Goal: Task Accomplishment & Management: Complete application form

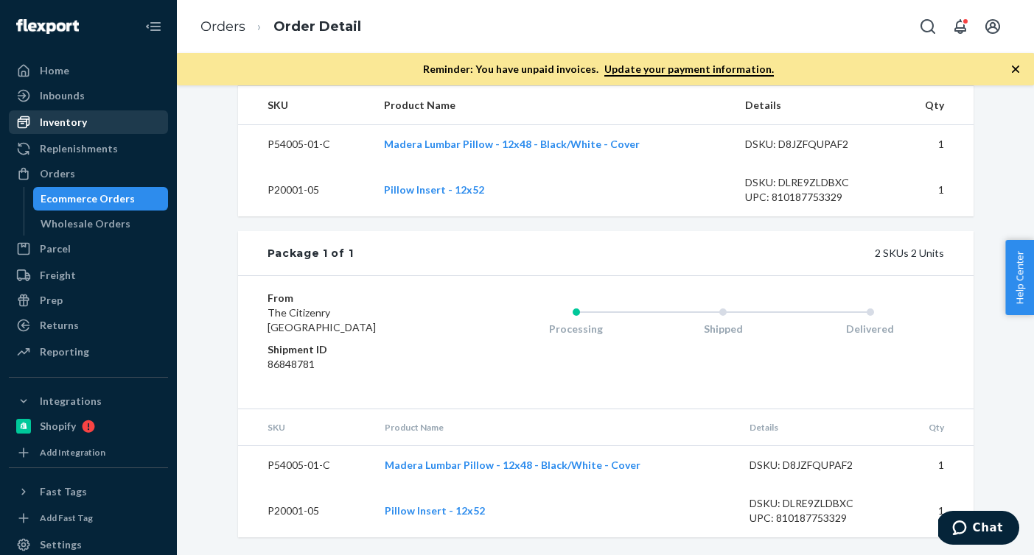
click at [90, 122] on div "Inventory" at bounding box center [88, 122] width 156 height 21
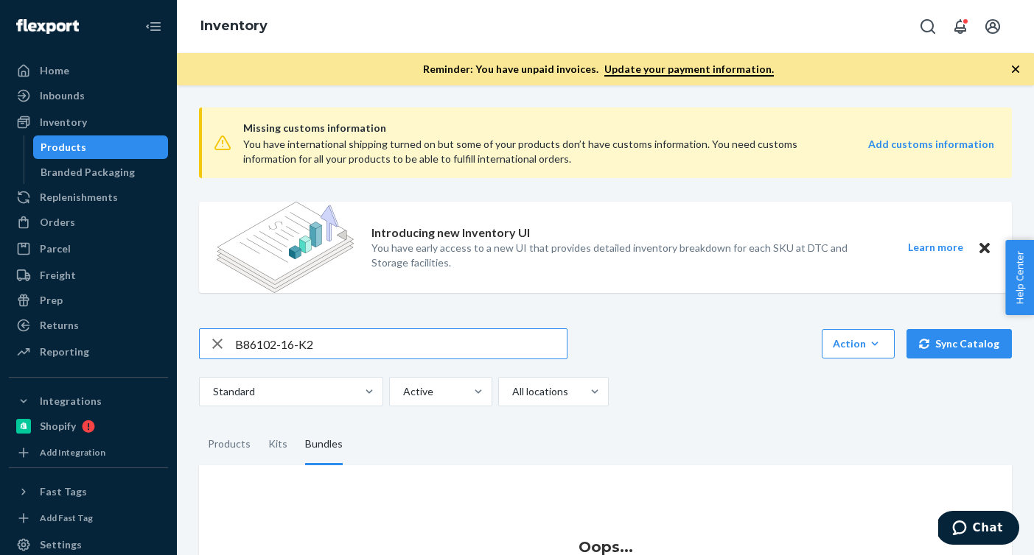
drag, startPoint x: 338, startPoint y: 340, endPoint x: 180, endPoint y: 334, distance: 157.7
click at [180, 334] on div "Missing customs information You have international shipping turned on but some …" at bounding box center [605, 320] width 857 height 470
type input "P84072-01"
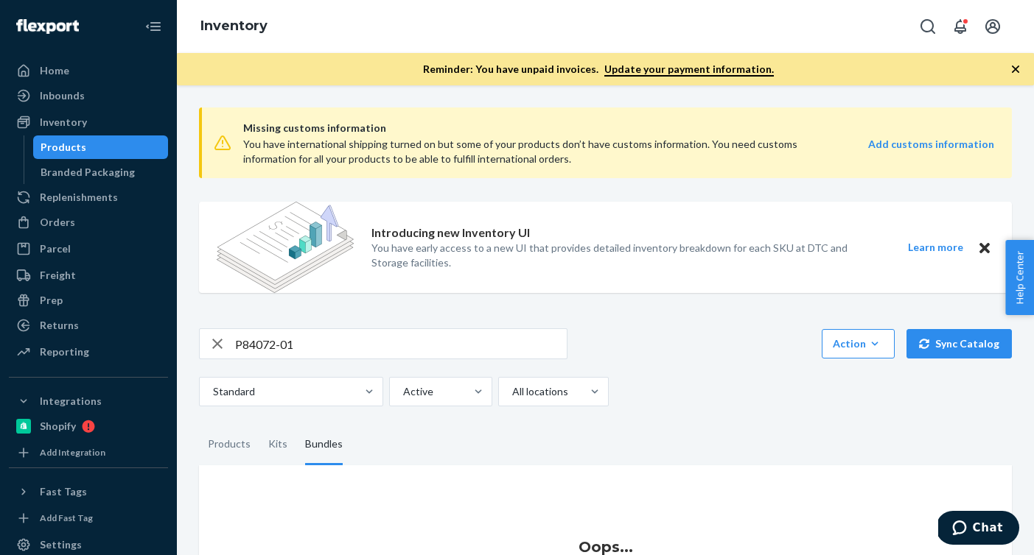
scroll to position [103, 0]
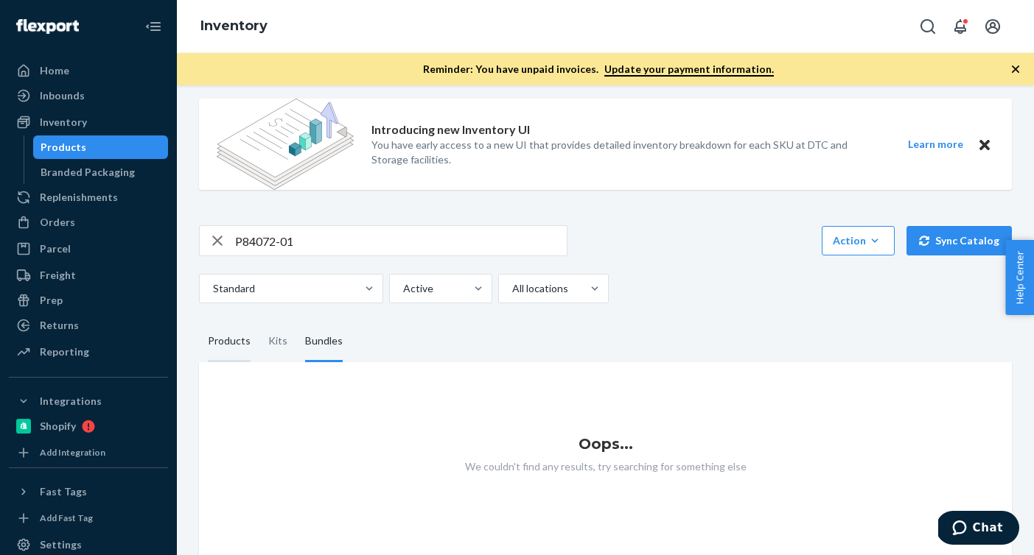
click at [211, 349] on div "Products" at bounding box center [229, 341] width 43 height 41
click at [199, 321] on input "Products" at bounding box center [199, 321] width 0 height 0
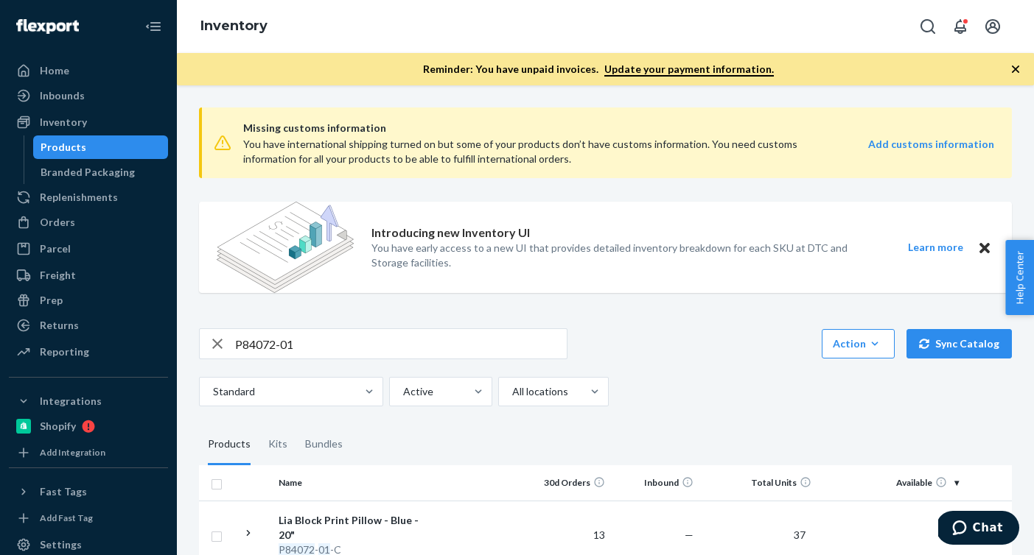
scroll to position [79, 0]
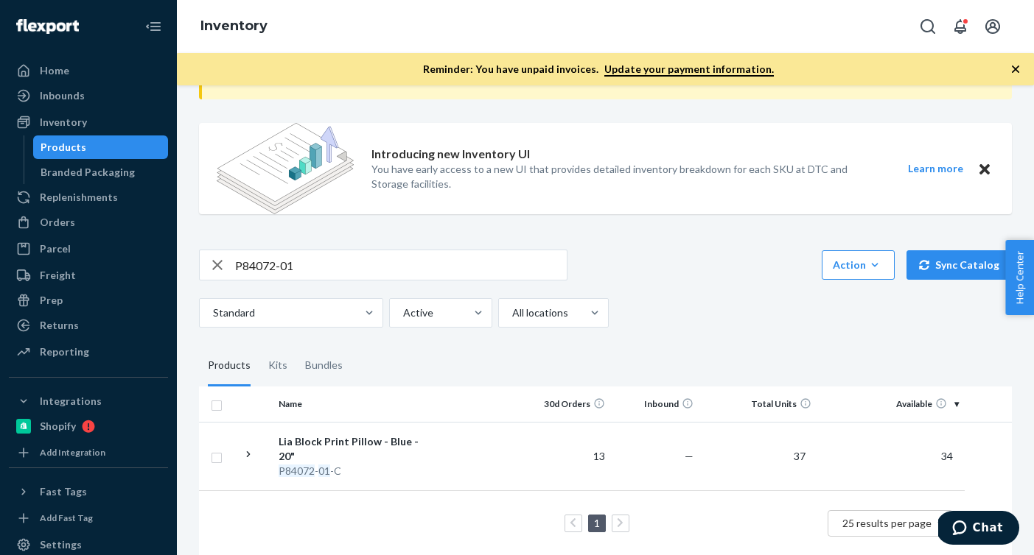
click at [315, 259] on input "P84072-01" at bounding box center [401, 264] width 332 height 29
click at [299, 357] on div "Bundles" at bounding box center [323, 366] width 55 height 41
click at [296, 346] on input "Bundles" at bounding box center [296, 346] width 0 height 0
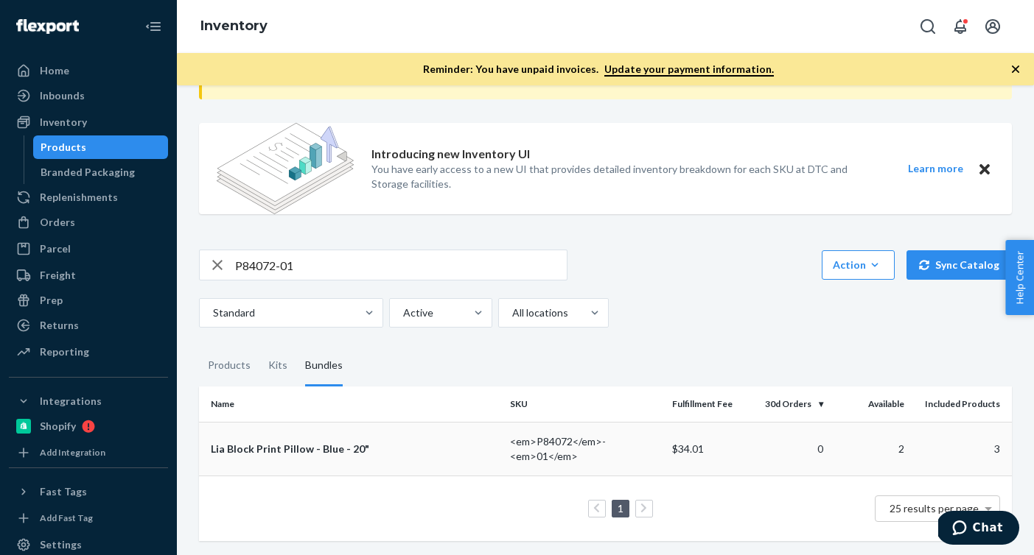
click at [371, 439] on td "Lia Block Print Pillow - Blue - 20"" at bounding box center [351, 449] width 305 height 54
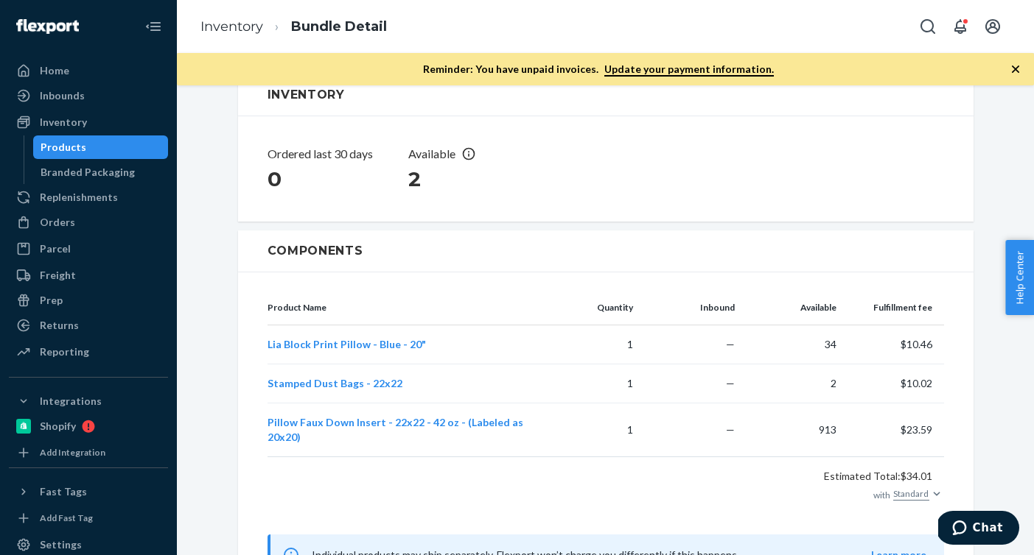
scroll to position [312, 0]
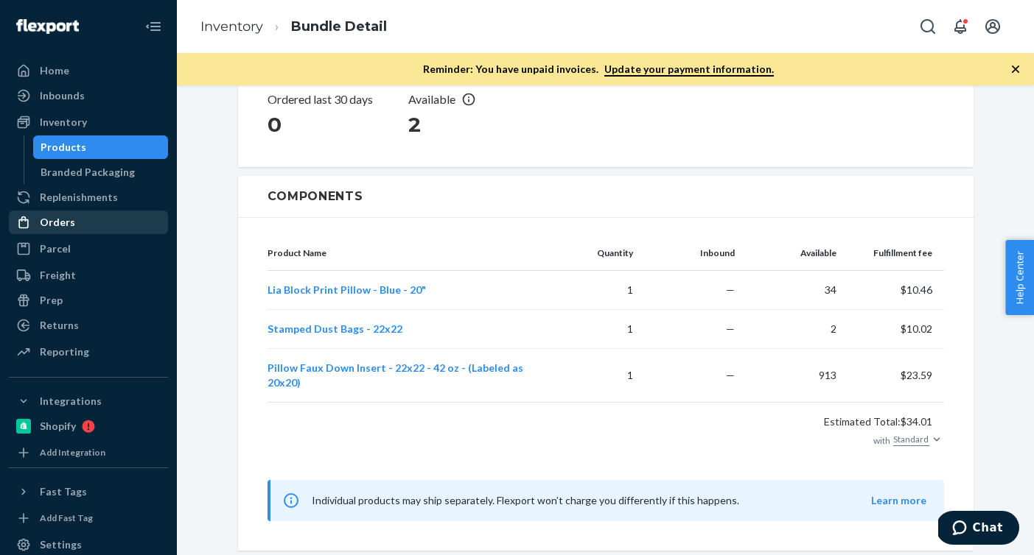
click at [68, 229] on div "Orders" at bounding box center [88, 222] width 156 height 21
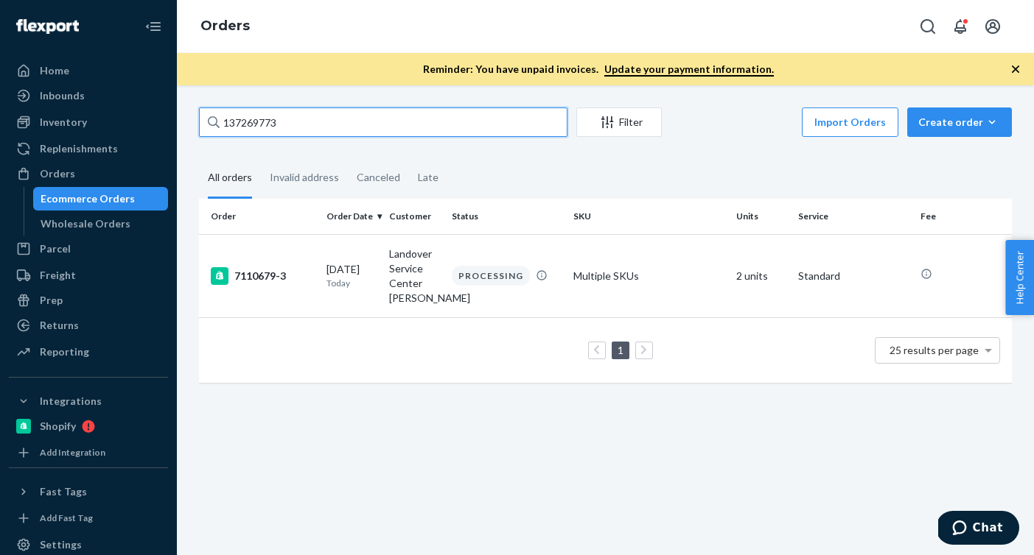
click at [370, 127] on input "137269773" at bounding box center [383, 122] width 368 height 29
drag, startPoint x: 359, startPoint y: 127, endPoint x: 93, endPoint y: 127, distance: 265.9
click at [93, 127] on div "Home Inbounds Shipping Plans Problems Inventory Products Branded Packaging Repl…" at bounding box center [517, 277] width 1034 height 555
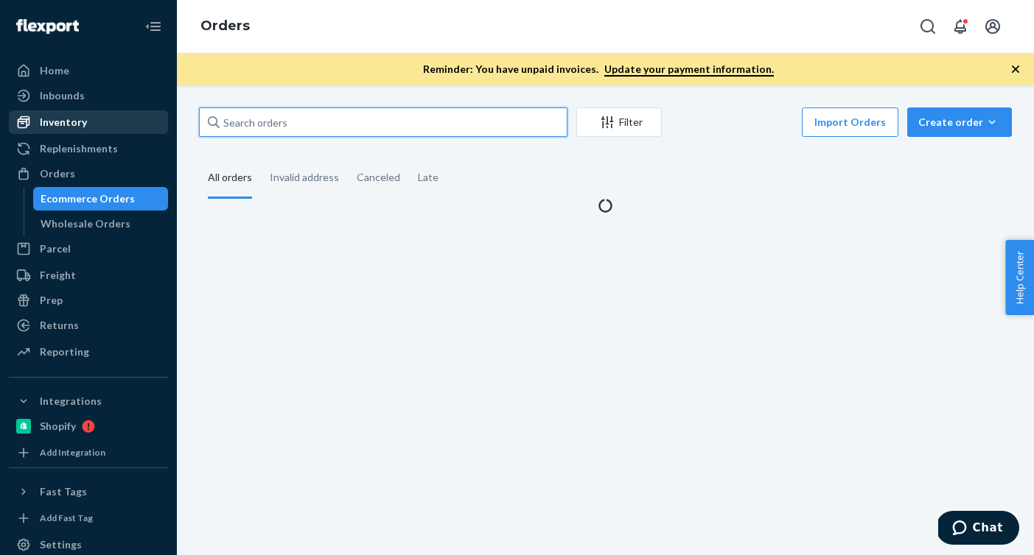
paste input "136663185"
type input "136663185"
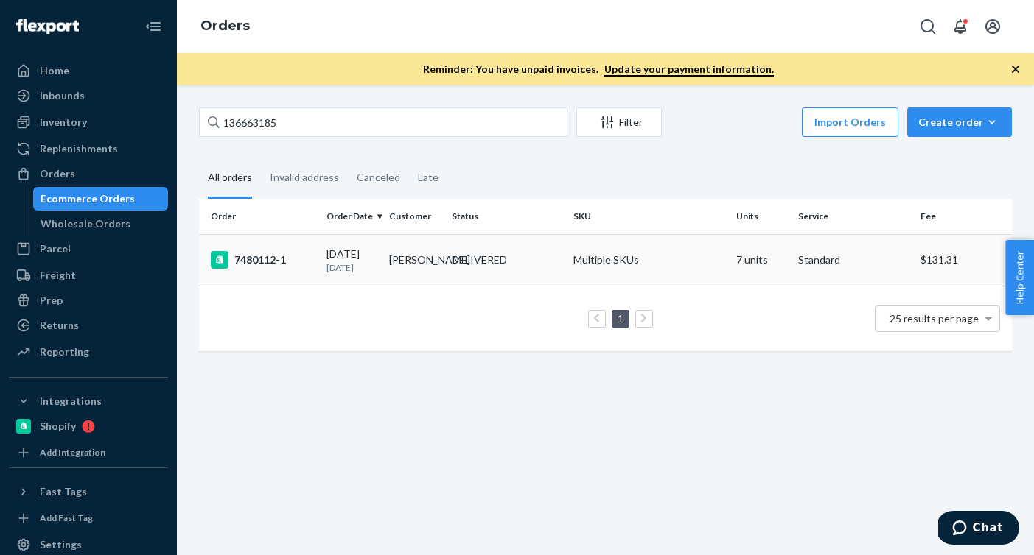
click at [410, 281] on td "[PERSON_NAME]" at bounding box center [414, 260] width 63 height 52
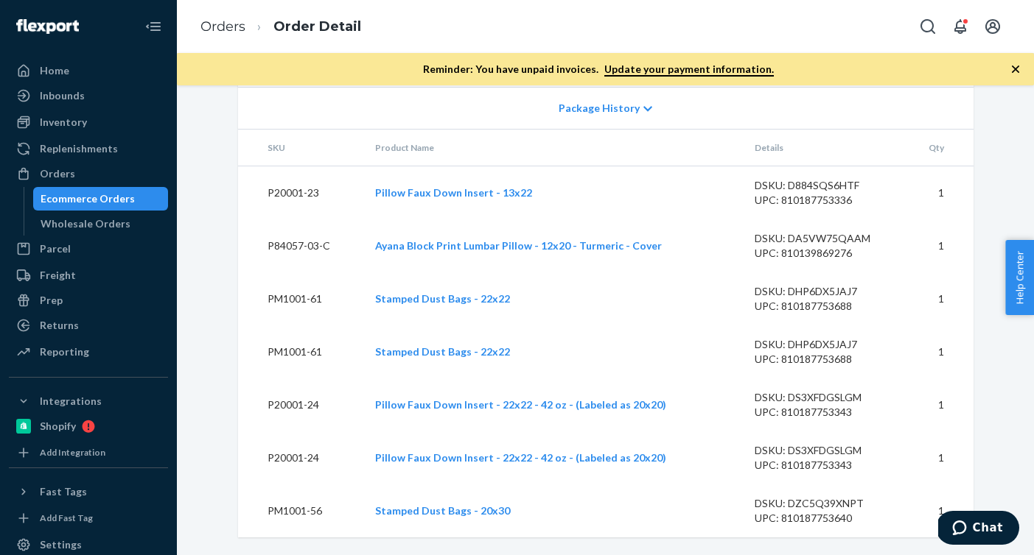
scroll to position [1014, 0]
click at [110, 179] on div "Orders" at bounding box center [88, 174] width 156 height 21
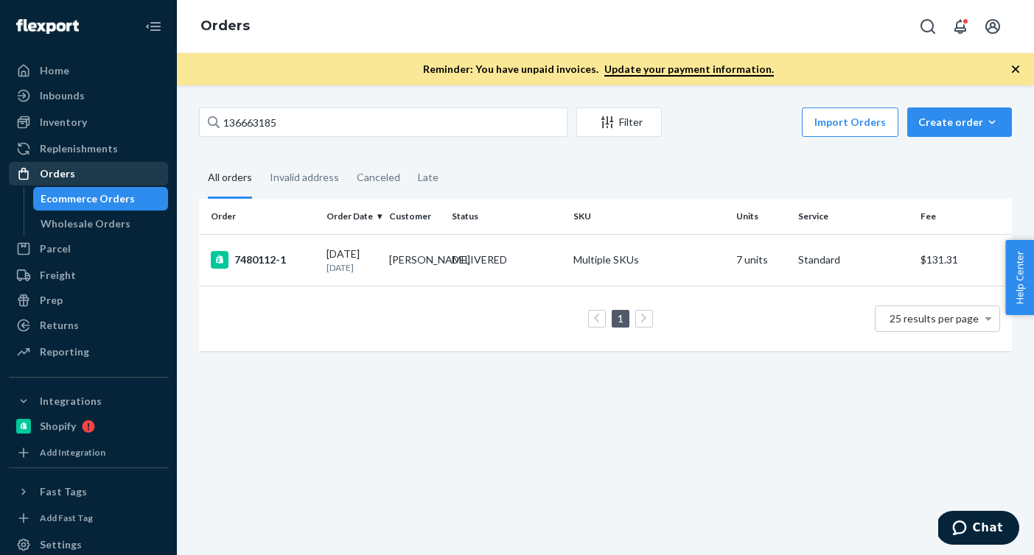
click at [130, 180] on div "Orders" at bounding box center [88, 174] width 156 height 21
click at [989, 129] on icon "button" at bounding box center [991, 122] width 15 height 15
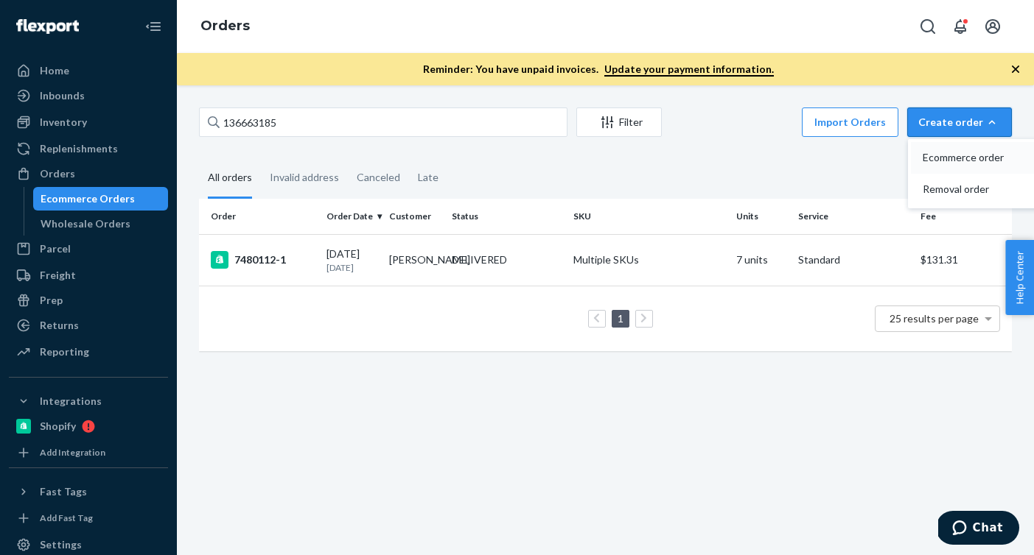
click at [958, 167] on button "Ecommerce order" at bounding box center [981, 158] width 141 height 32
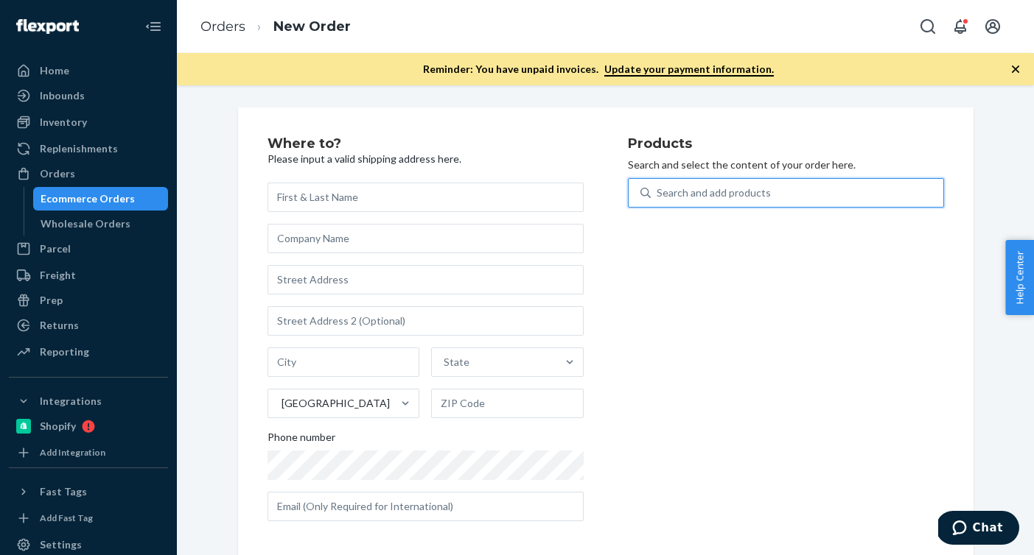
click at [870, 197] on div "Search and add products" at bounding box center [796, 193] width 292 height 27
click at [658, 197] on input "0 results available. Use Up and Down to choose options, press Enter to select t…" at bounding box center [656, 193] width 1 height 15
paste input "R54013-01"
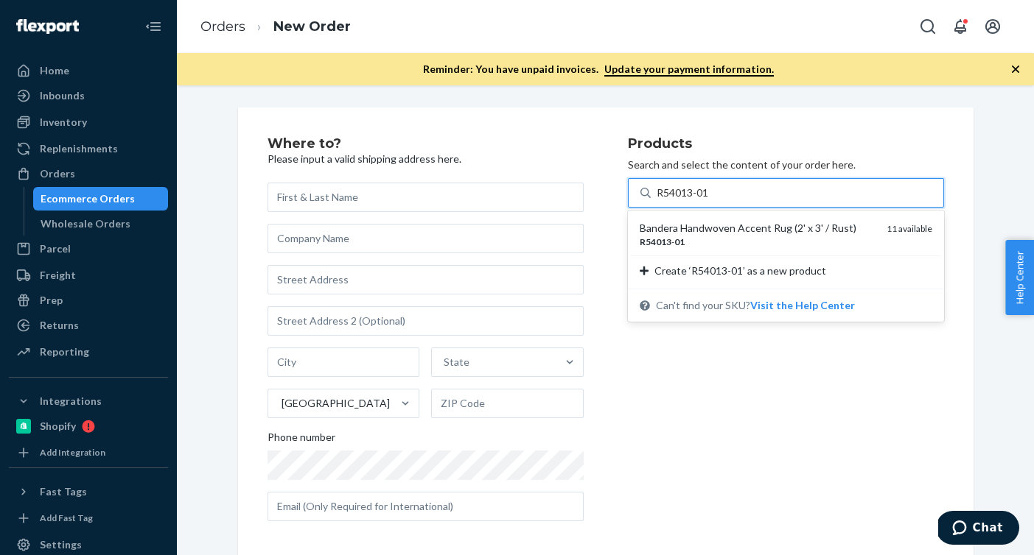
type input "R54013-01"
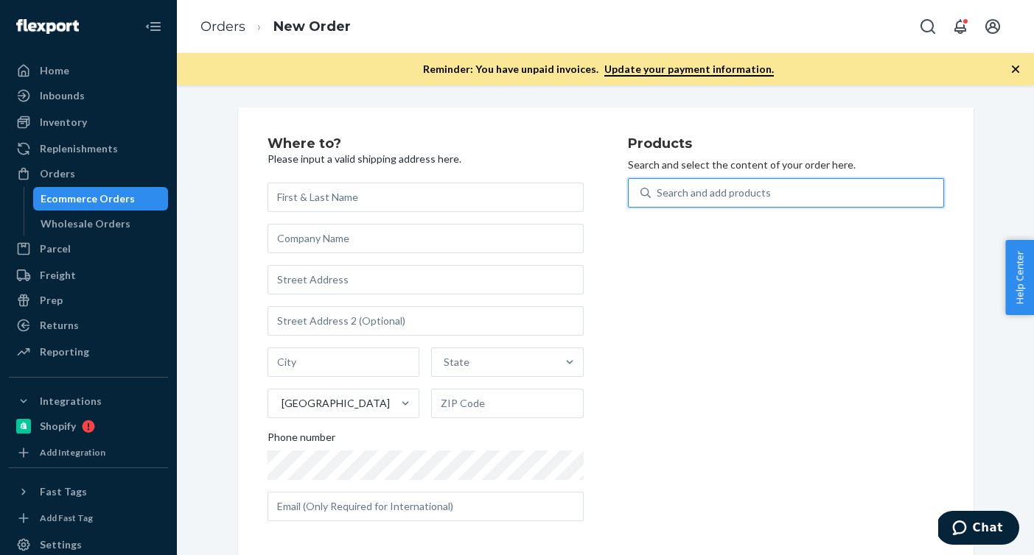
paste input "D78001-01"
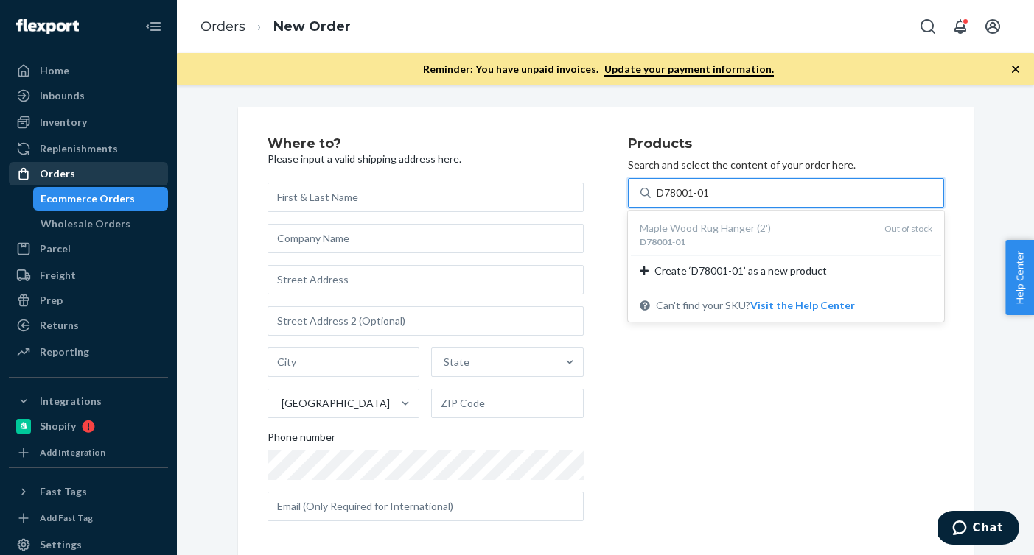
type input "D78001-01"
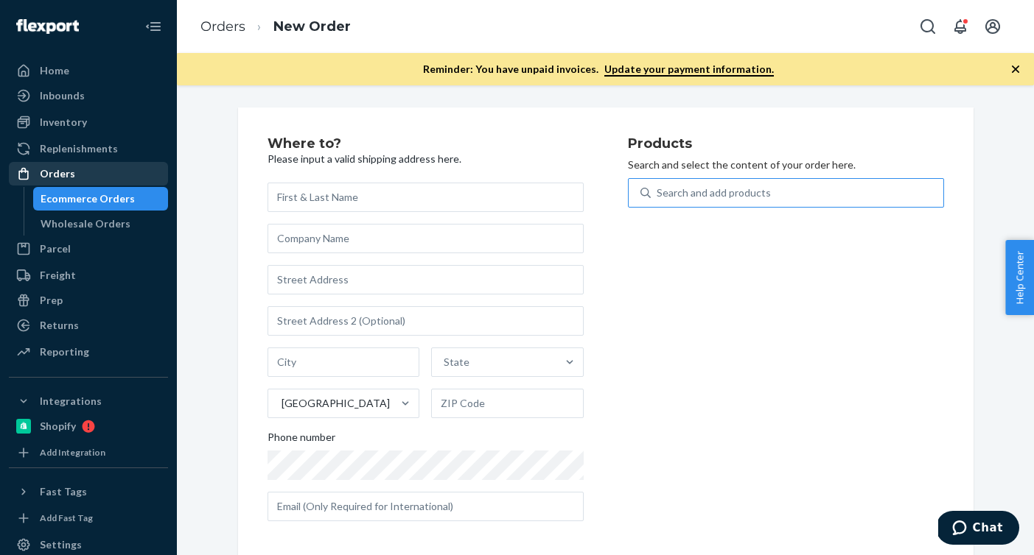
click at [68, 173] on div "Orders" at bounding box center [57, 173] width 35 height 15
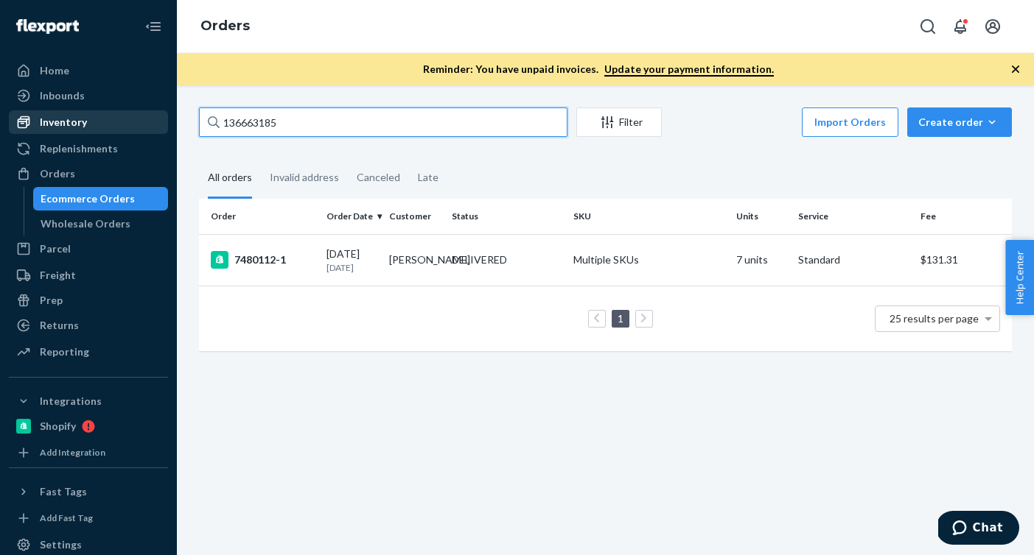
drag, startPoint x: 301, startPoint y: 122, endPoint x: 144, endPoint y: 122, distance: 157.6
click at [144, 122] on div "Home Inbounds Shipping Plans Problems Inventory Products Branded Packaging Repl…" at bounding box center [517, 277] width 1034 height 555
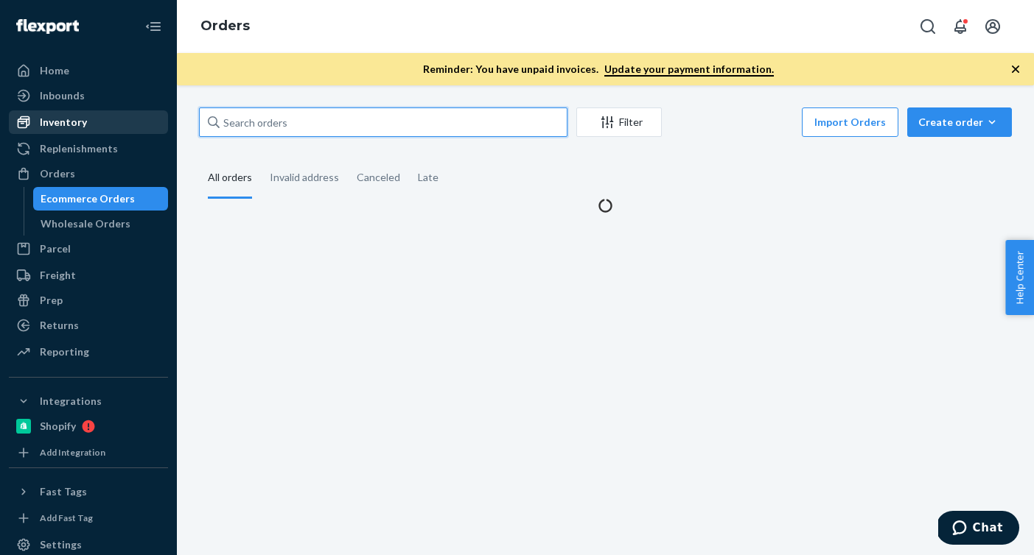
paste input "D78001-01"
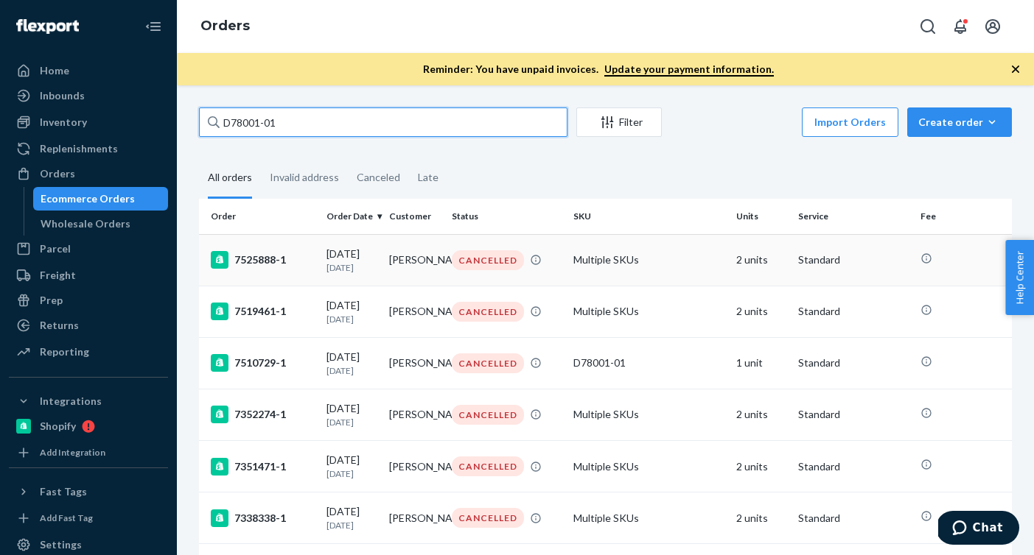
type input "D78001-01"
click at [358, 273] on p "[DATE]" at bounding box center [351, 268] width 51 height 13
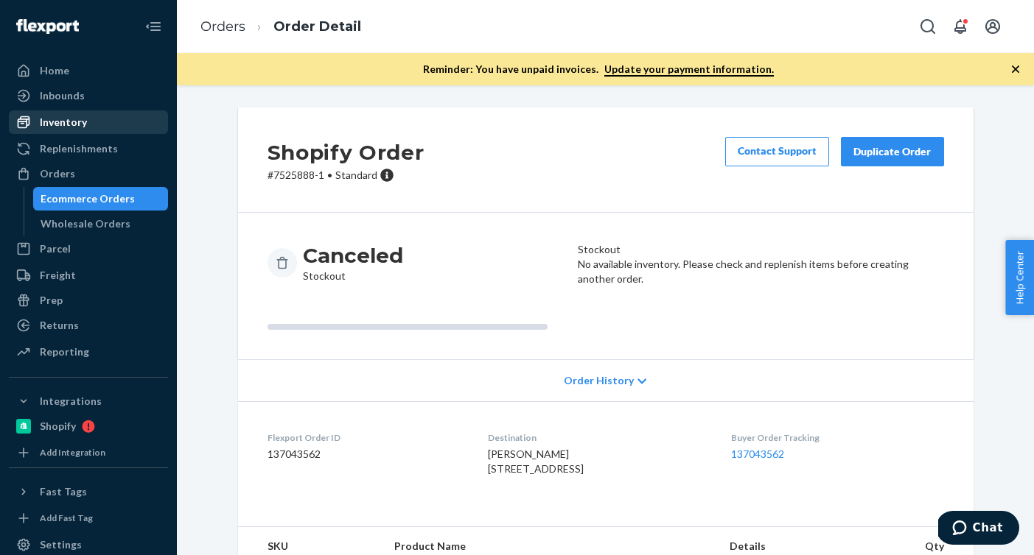
click at [129, 128] on div "Inventory" at bounding box center [88, 122] width 156 height 21
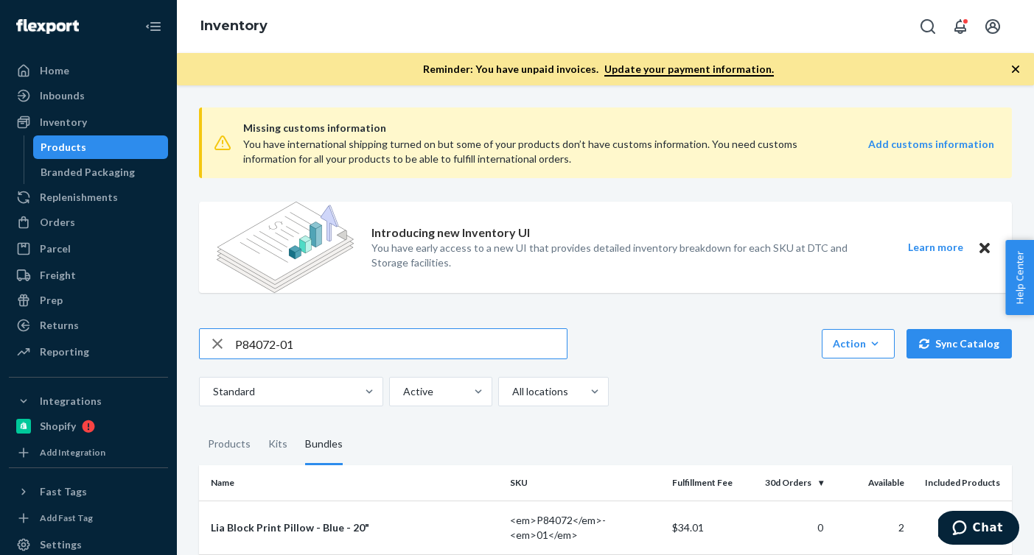
drag, startPoint x: 328, startPoint y: 351, endPoint x: 172, endPoint y: 340, distance: 155.9
click at [172, 340] on div "Home Inbounds Shipping Plans Problems Inventory Products Branded Packaging Repl…" at bounding box center [517, 277] width 1034 height 555
type input "P84072-01"
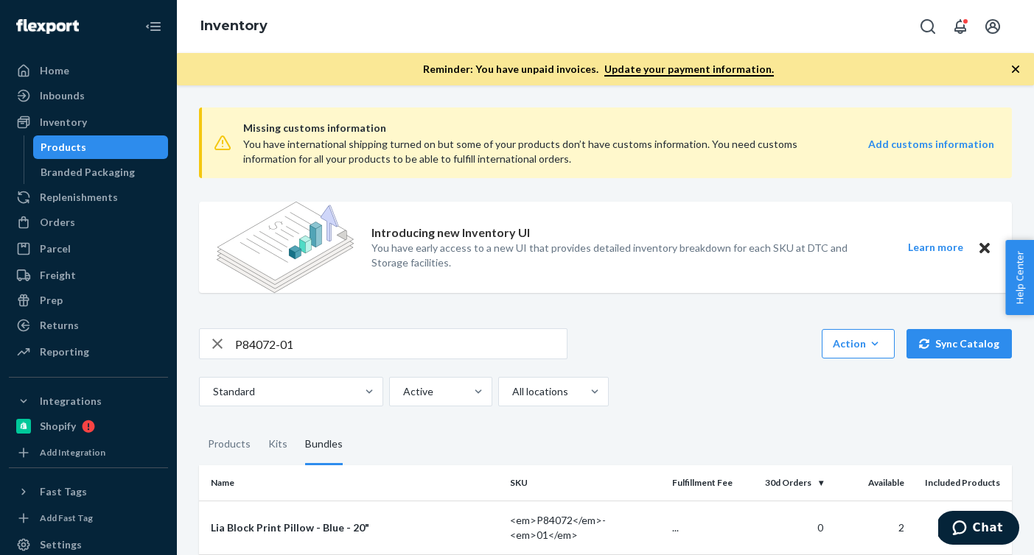
scroll to position [79, 0]
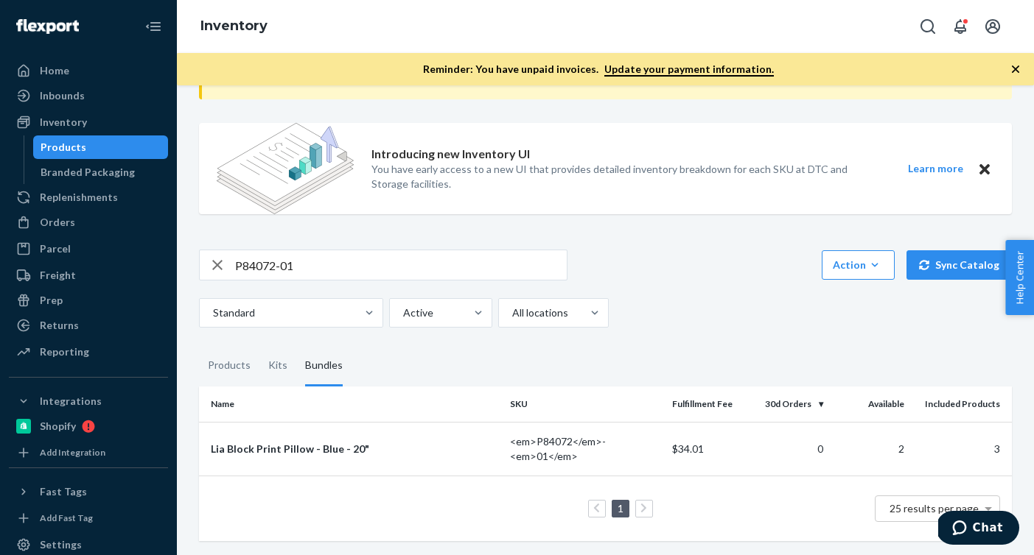
click at [329, 368] on div "Bundles" at bounding box center [324, 366] width 38 height 41
click at [296, 346] on input "Bundles" at bounding box center [296, 346] width 0 height 0
click at [329, 368] on div "Bundles" at bounding box center [324, 366] width 38 height 41
click at [296, 346] on input "Bundles" at bounding box center [296, 346] width 0 height 0
click at [324, 348] on div "Bundles" at bounding box center [324, 366] width 38 height 41
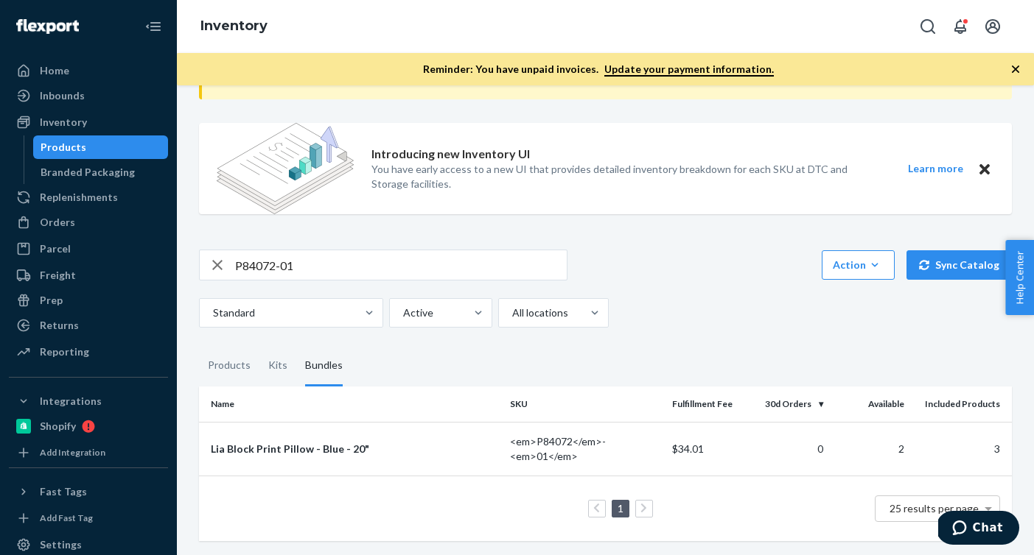
click at [296, 346] on input "Bundles" at bounding box center [296, 346] width 0 height 0
click at [323, 378] on div "Bundles" at bounding box center [324, 366] width 38 height 41
click at [296, 346] on input "Bundles" at bounding box center [296, 346] width 0 height 0
click at [336, 448] on div "Lia Block Print Pillow - Blue - 20"" at bounding box center [354, 449] width 287 height 15
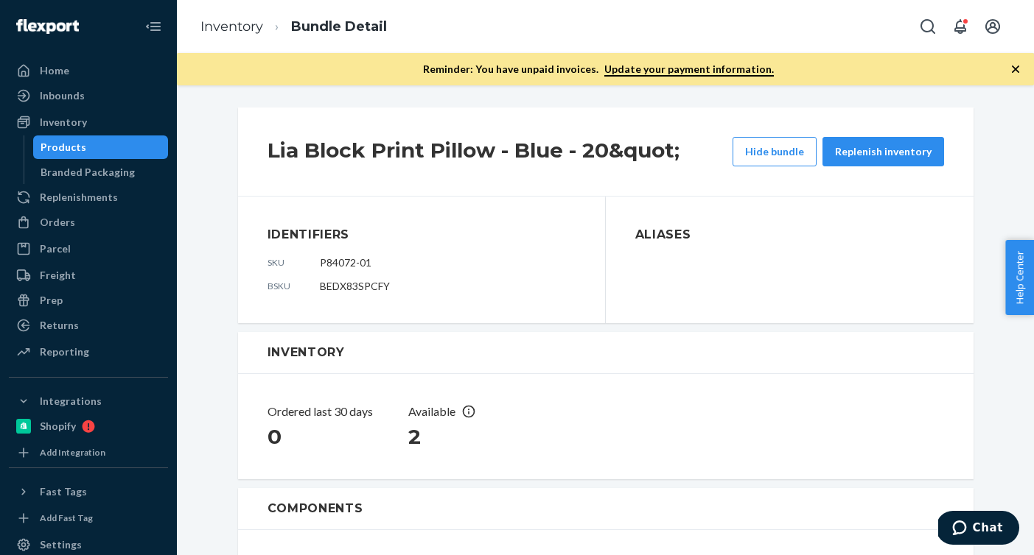
scroll to position [312, 0]
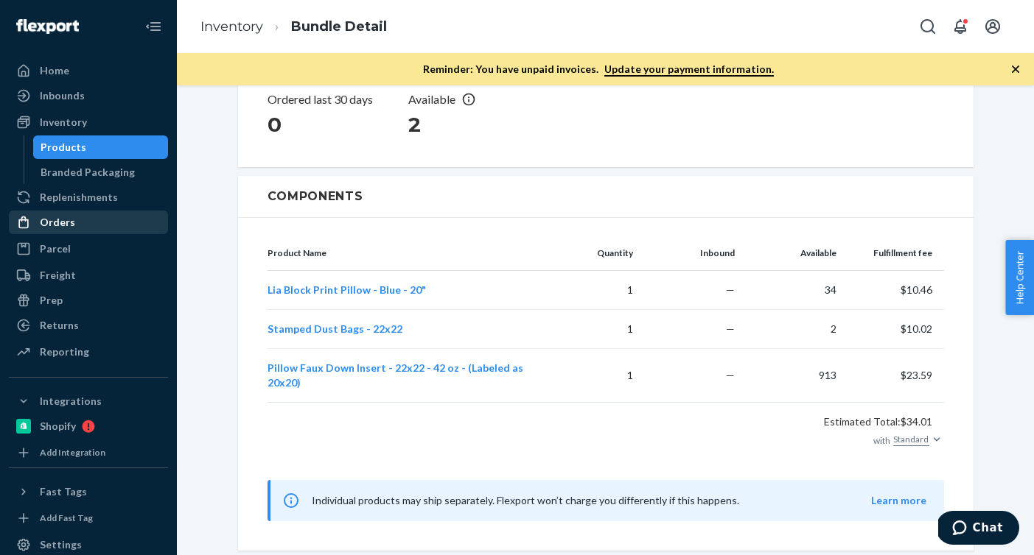
click at [110, 229] on div "Orders" at bounding box center [88, 222] width 156 height 21
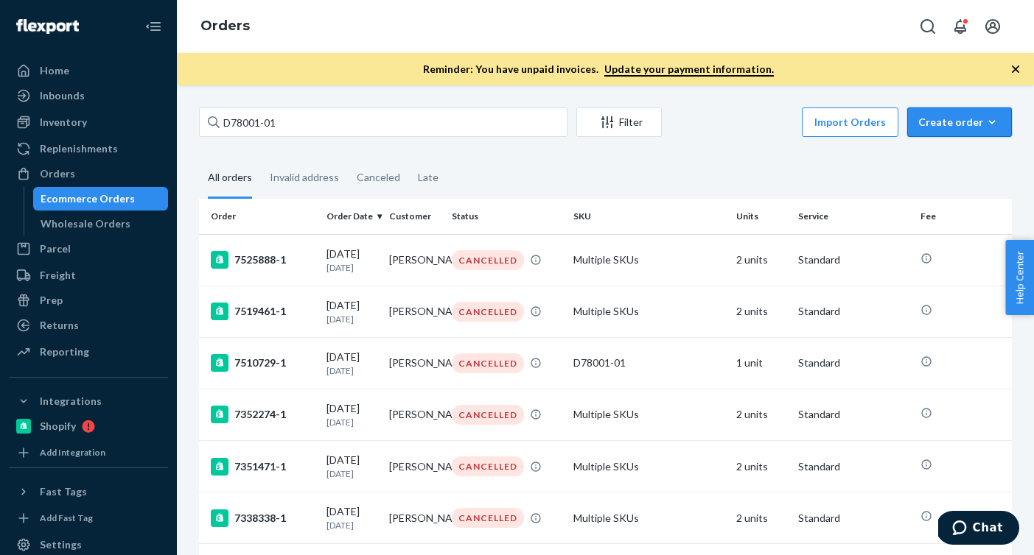
click at [983, 114] on button "Create order Ecommerce order Removal order" at bounding box center [959, 122] width 105 height 29
click at [964, 165] on button "Ecommerce order" at bounding box center [981, 158] width 141 height 32
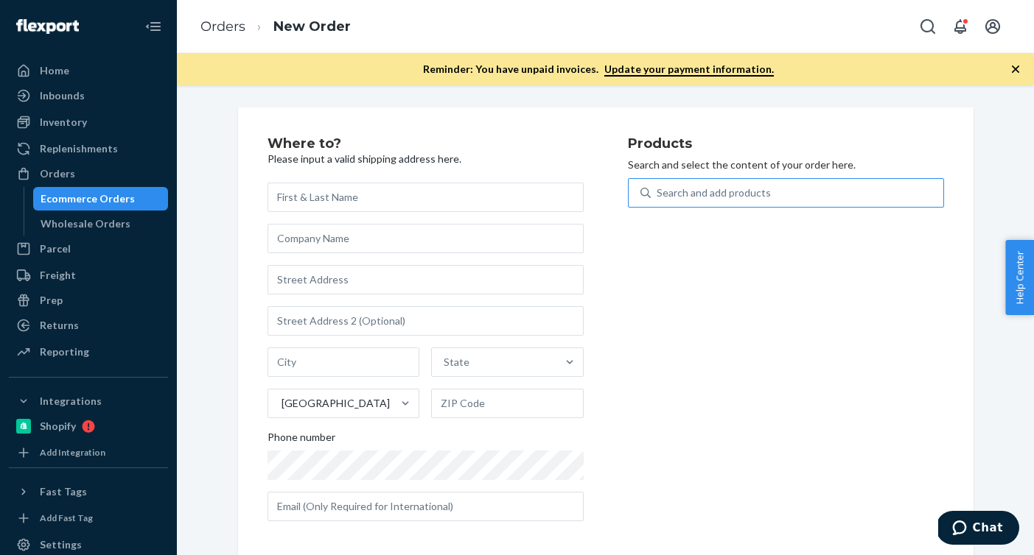
click at [763, 197] on div "Search and add products" at bounding box center [713, 193] width 114 height 15
click at [658, 197] on input "Search and add products" at bounding box center [656, 193] width 1 height 15
paste input "P84072-01"
type input "P84072-01"
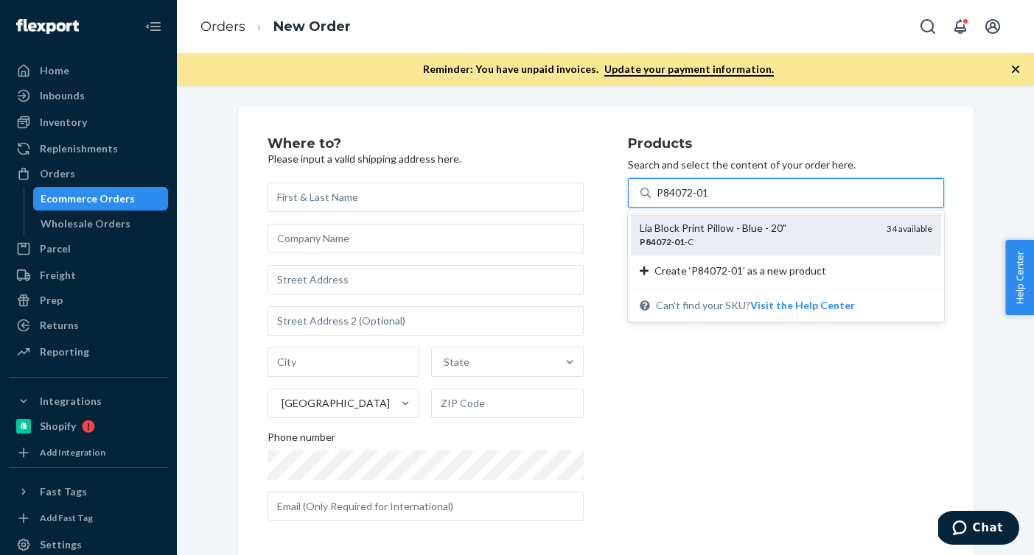
click at [738, 236] on div "P84072 - 01 -C" at bounding box center [756, 242] width 235 height 13
click at [709, 200] on input "P84072-01" at bounding box center [682, 193] width 53 height 15
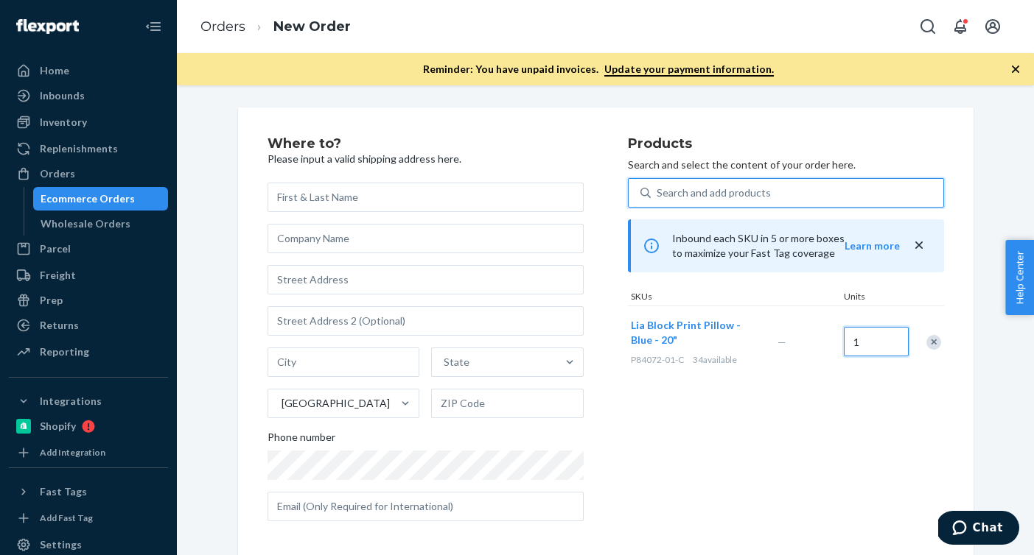
click at [869, 351] on input "1" at bounding box center [875, 341] width 65 height 29
type input "2"
drag, startPoint x: 685, startPoint y: 357, endPoint x: 628, endPoint y: 359, distance: 57.5
click at [628, 359] on div "Lia Block Print Pillow - Blue - 20" P84072-01-C 34 available" at bounding box center [701, 341] width 147 height 71
copy span "P84072-01-C"
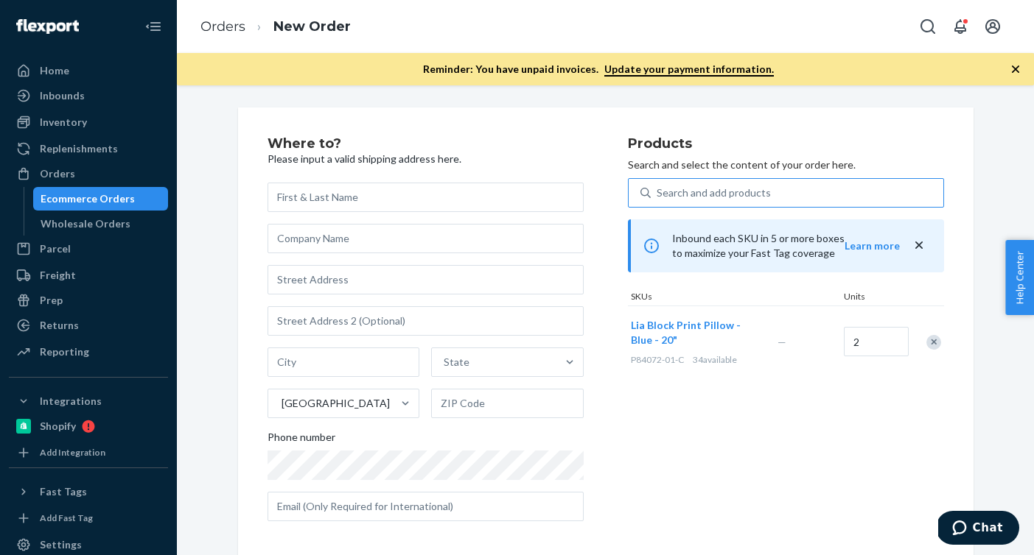
scroll to position [7, 0]
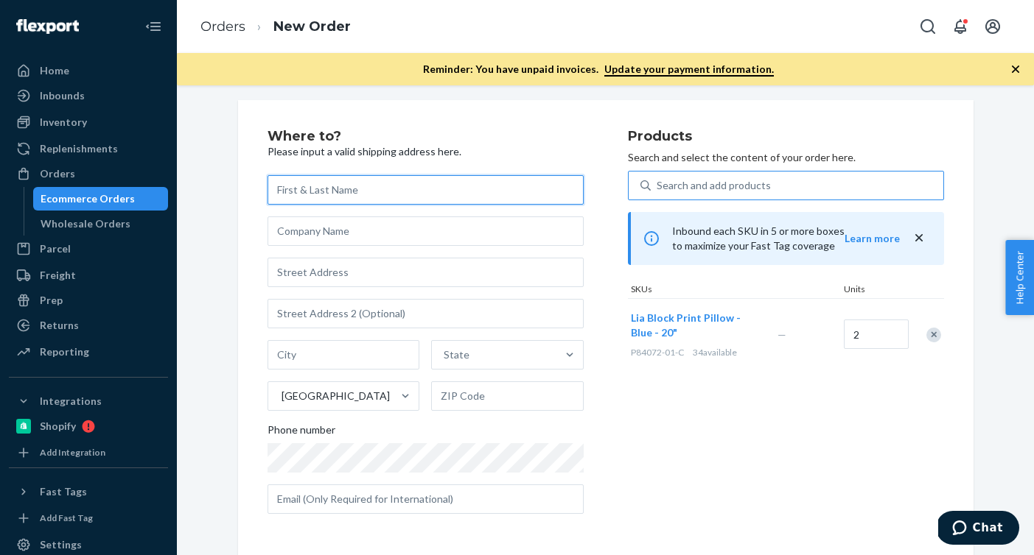
click at [432, 183] on input "text" at bounding box center [425, 189] width 316 height 29
paste input "[PERSON_NAME]"
type input "[PERSON_NAME]"
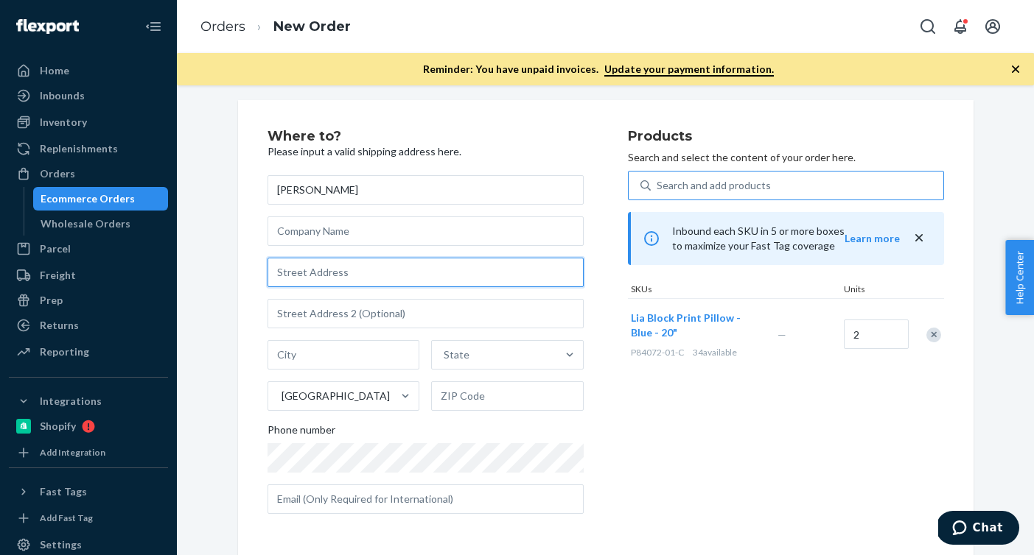
click at [420, 270] on input "text" at bounding box center [425, 272] width 316 height 29
paste input "[STREET_ADDRESS]"
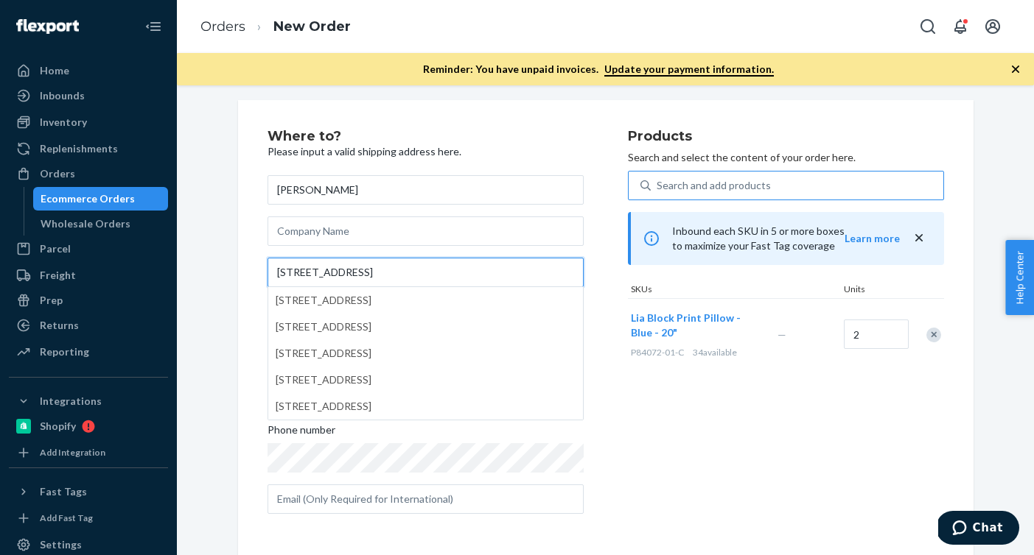
type input "[STREET_ADDRESS]"
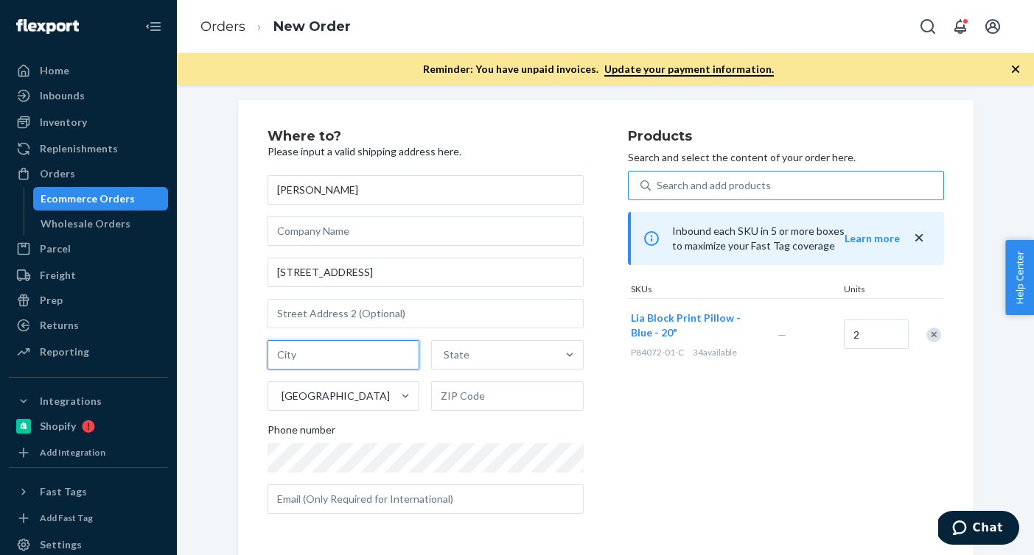
click at [362, 351] on input "text" at bounding box center [343, 354] width 152 height 29
paste input "Palos Verdes Estates CA 90274"
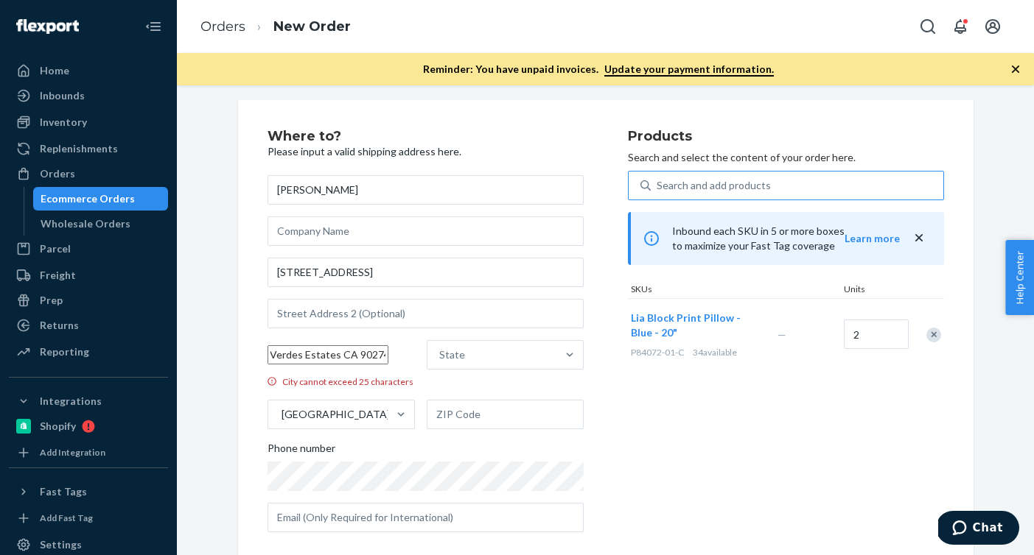
click at [378, 359] on input "Palos Verdes Estates CA 90274" at bounding box center [327, 355] width 121 height 19
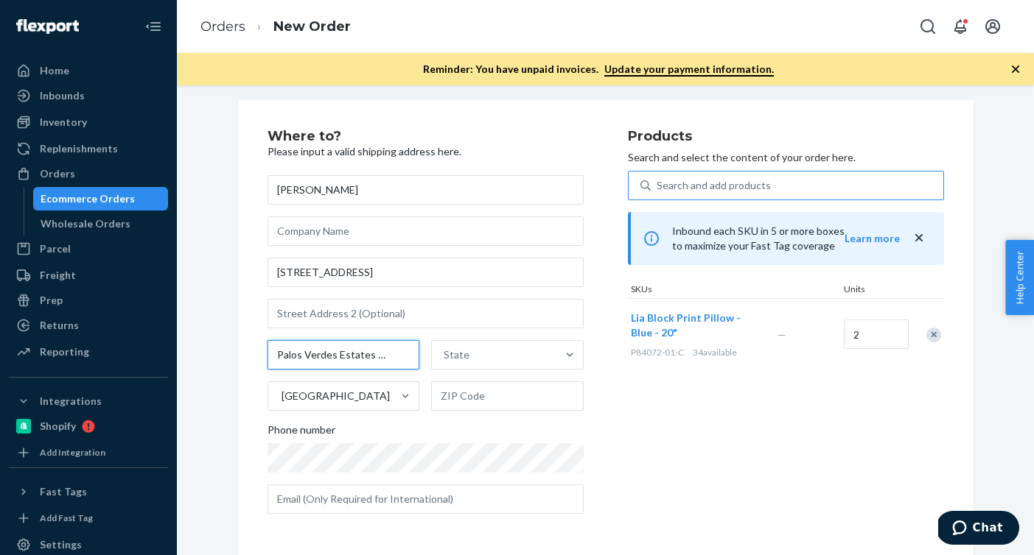
type input "Palos Verdes Estates CA"
click at [492, 411] on div "[PERSON_NAME] [GEOGRAPHIC_DATA] [GEOGRAPHIC_DATA] [GEOGRAPHIC_DATA] Phone number" at bounding box center [425, 344] width 316 height 339
click at [494, 405] on input "text" at bounding box center [507, 396] width 152 height 29
paste input "90274"
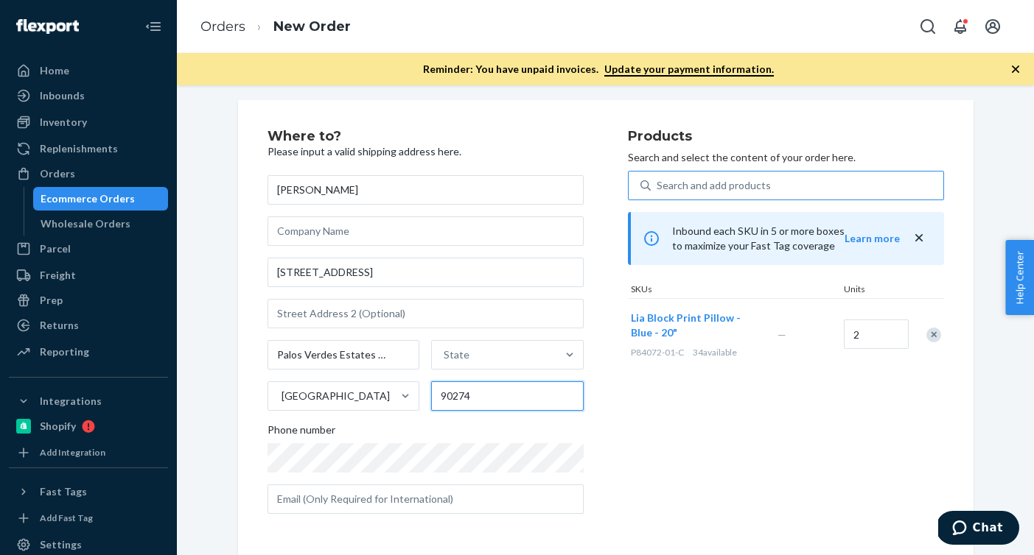
type input "90274"
click at [374, 359] on input "Palos Verdes Estates CA" at bounding box center [343, 354] width 152 height 29
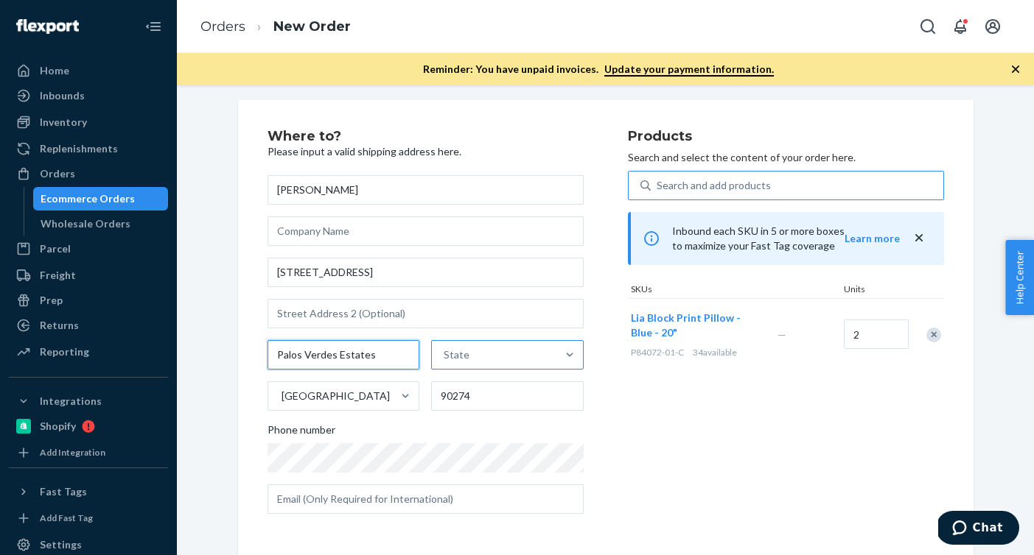
type input "Palos Verdes Estates"
click at [465, 357] on div "State" at bounding box center [456, 355] width 26 height 15
click at [445, 357] on input "State" at bounding box center [443, 355] width 1 height 15
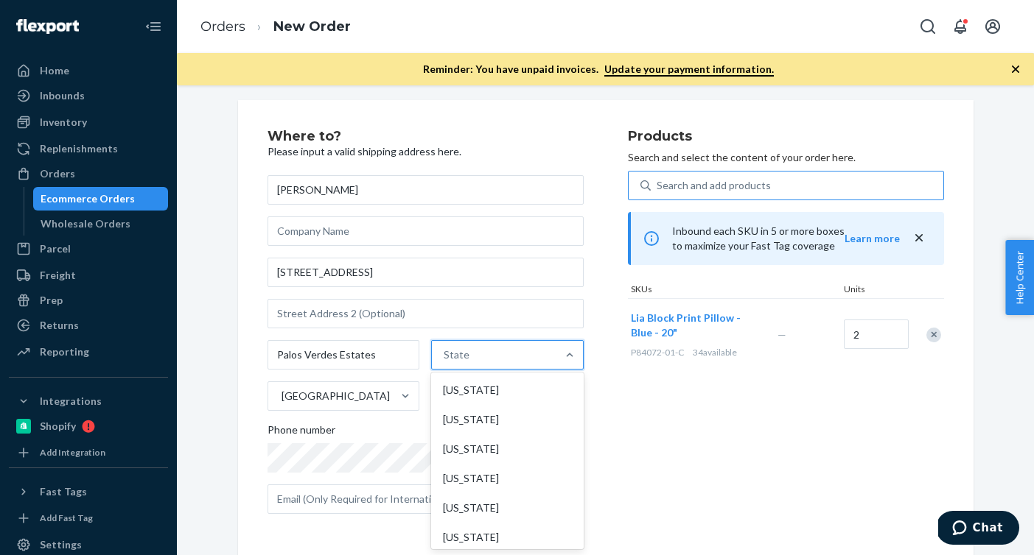
paste input "CA"
type input "CA"
click at [474, 421] on div "[US_STATE]" at bounding box center [506, 419] width 149 height 29
click at [457, 362] on input "CA" at bounding box center [448, 355] width 15 height 15
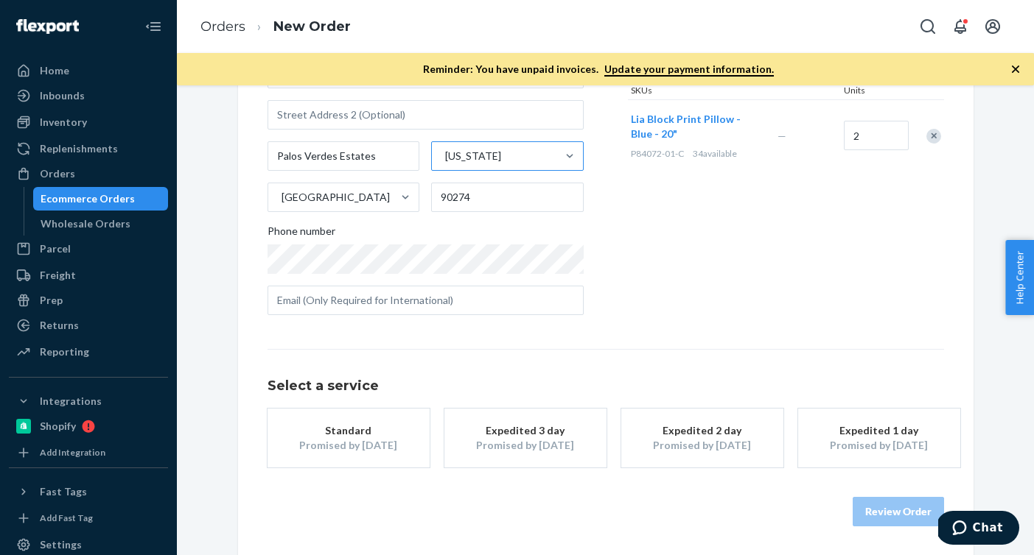
click at [375, 460] on button "Standard Promised by [DATE]" at bounding box center [348, 438] width 162 height 59
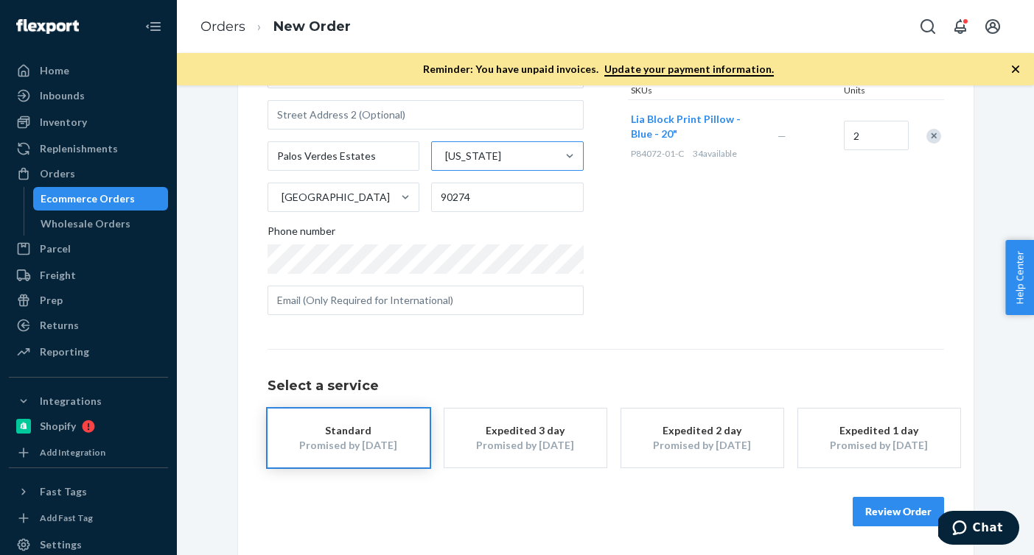
scroll to position [77, 0]
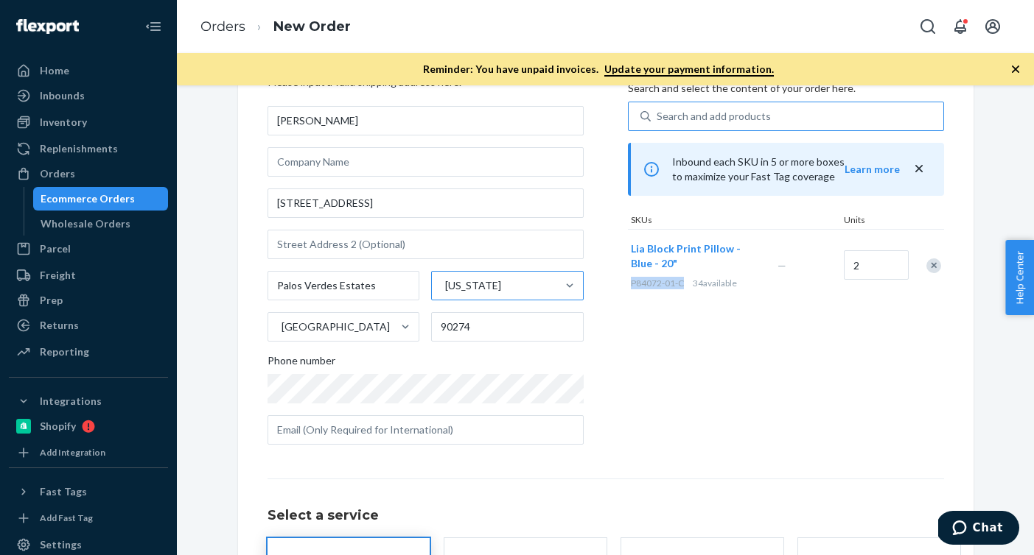
drag, startPoint x: 689, startPoint y: 284, endPoint x: 628, endPoint y: 285, distance: 61.1
click at [628, 285] on div "Lia Block Print Pillow - Blue - 20" P84072-01-C 34 available" at bounding box center [701, 265] width 147 height 71
copy span "P84072-01-C"
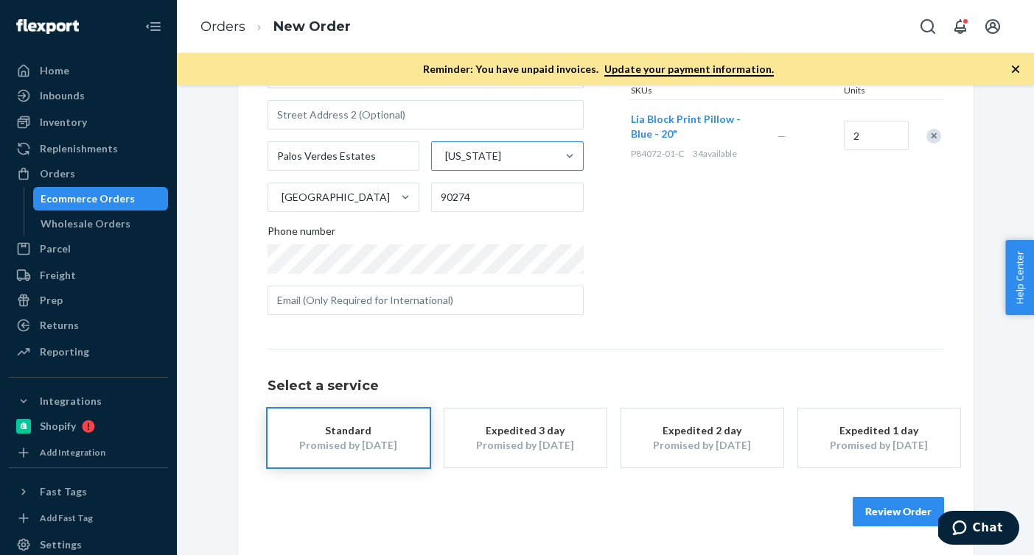
click at [888, 512] on button "Review Order" at bounding box center [897, 511] width 91 height 29
click at [888, 512] on div "Where to? Please input a valid shipping address here. [PERSON_NAME] [STREET_ADD…" at bounding box center [605, 320] width 857 height 470
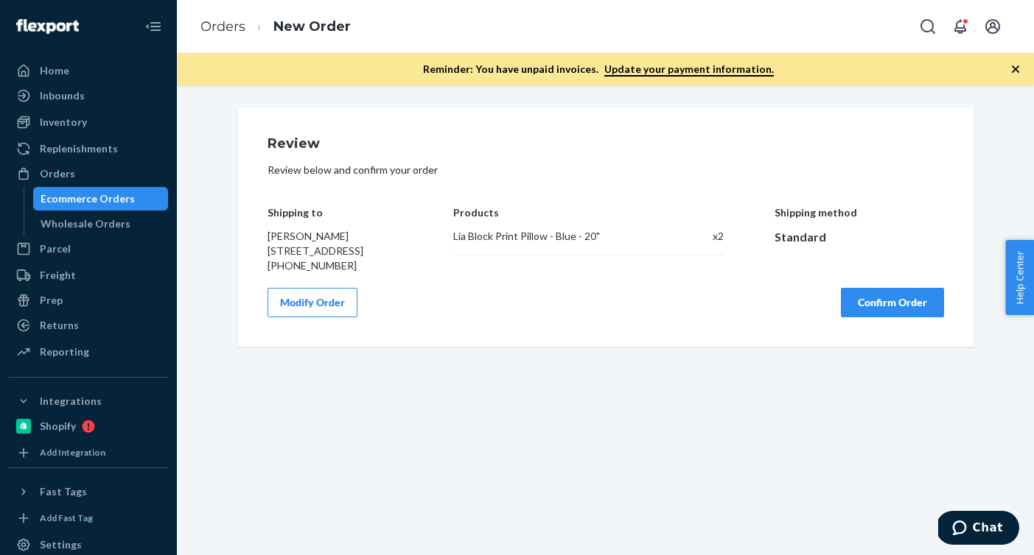
scroll to position [0, 0]
click at [892, 318] on button "Confirm Order" at bounding box center [892, 302] width 103 height 29
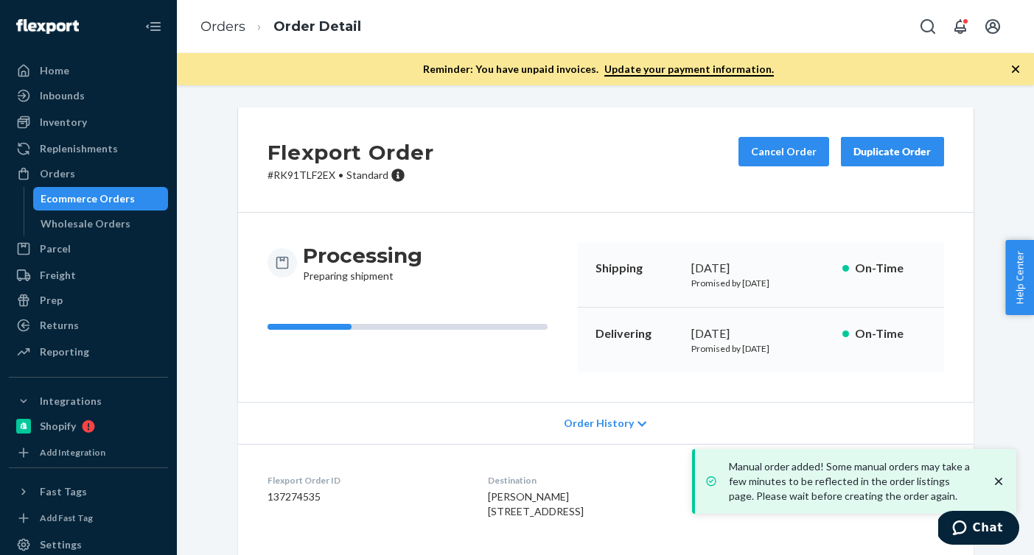
scroll to position [154, 0]
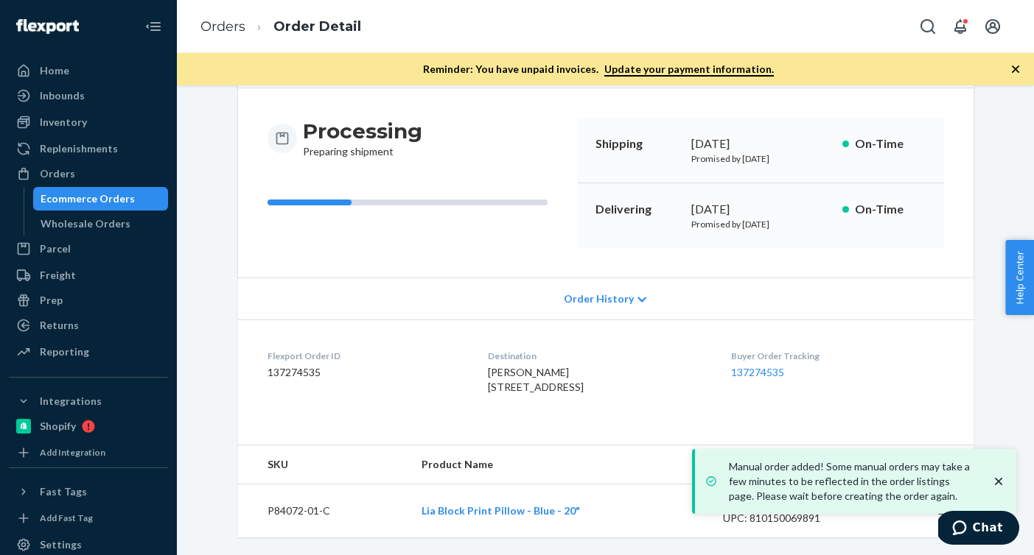
click at [295, 365] on dd "137274535" at bounding box center [365, 372] width 197 height 15
copy dd "137274535"
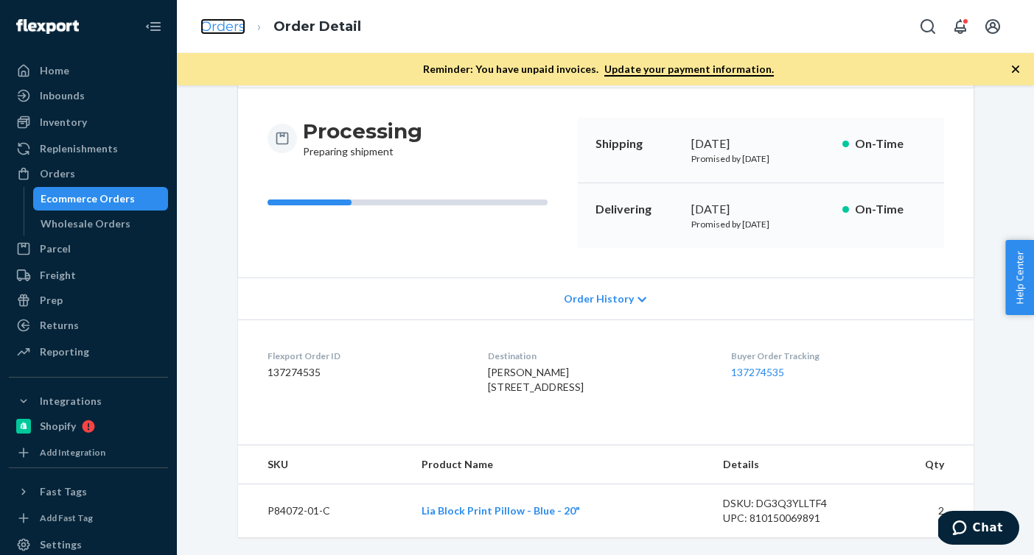
click at [239, 31] on link "Orders" at bounding box center [222, 26] width 45 height 16
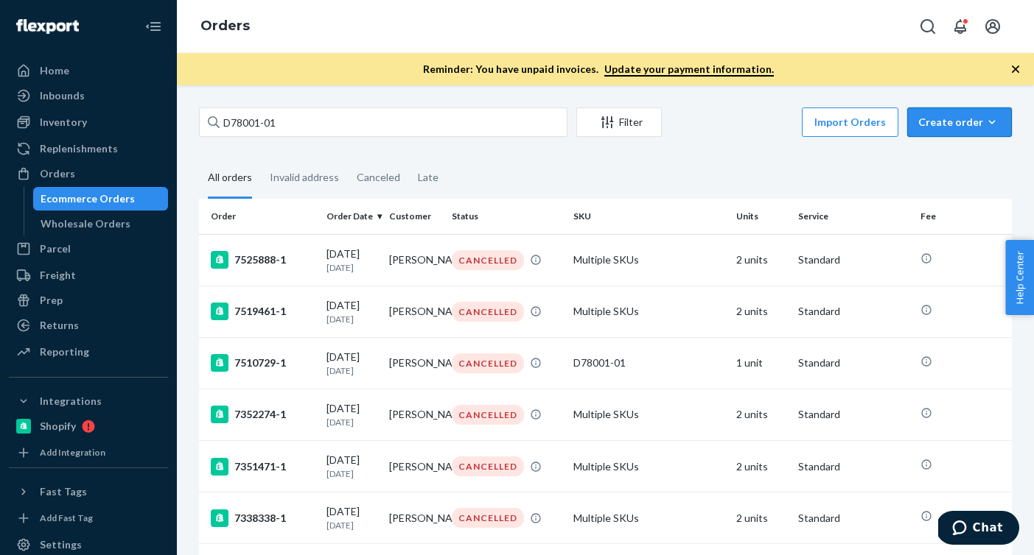
click at [987, 123] on icon "button" at bounding box center [991, 122] width 15 height 15
click at [933, 174] on button "Removal order" at bounding box center [981, 190] width 141 height 32
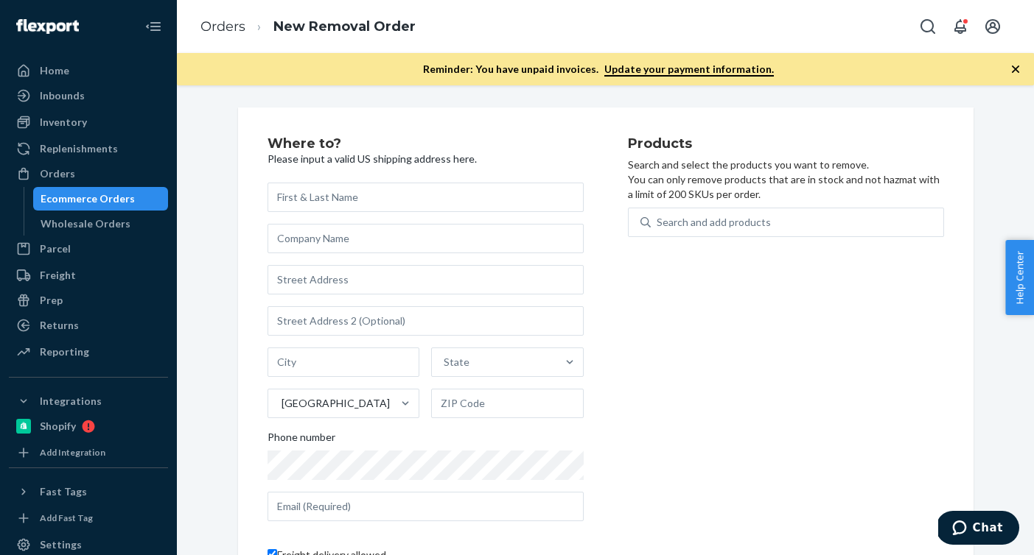
click at [798, 207] on div "Products Search and select the products you want to remove. You can only remove…" at bounding box center [786, 370] width 316 height 467
click at [796, 224] on div "Search and add products" at bounding box center [796, 222] width 292 height 27
click at [658, 224] on input "0 results available. Use Up and Down to choose options, press Enter to select t…" at bounding box center [656, 222] width 1 height 15
paste input "B86010-01"
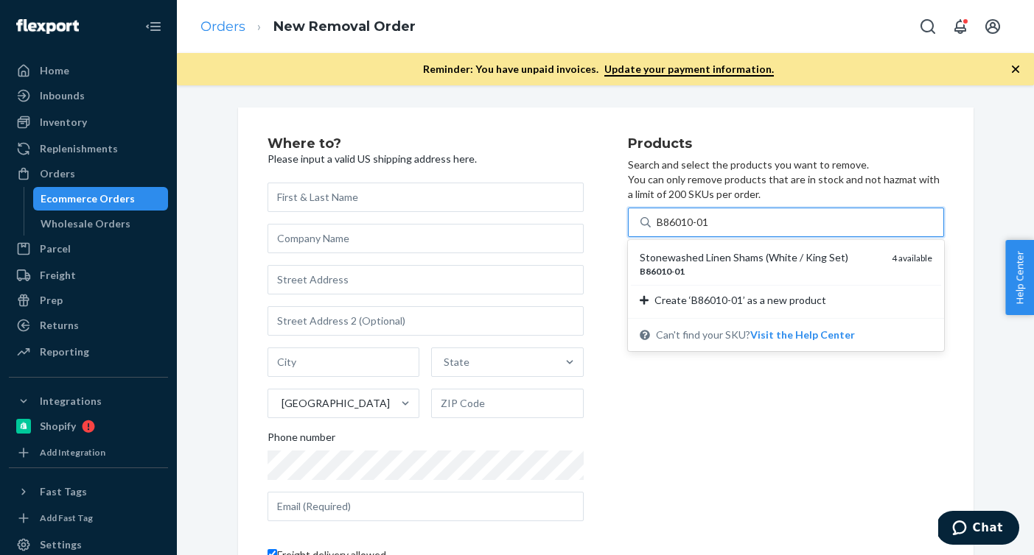
type input "B86010-01"
click at [222, 24] on link "Orders" at bounding box center [222, 26] width 45 height 16
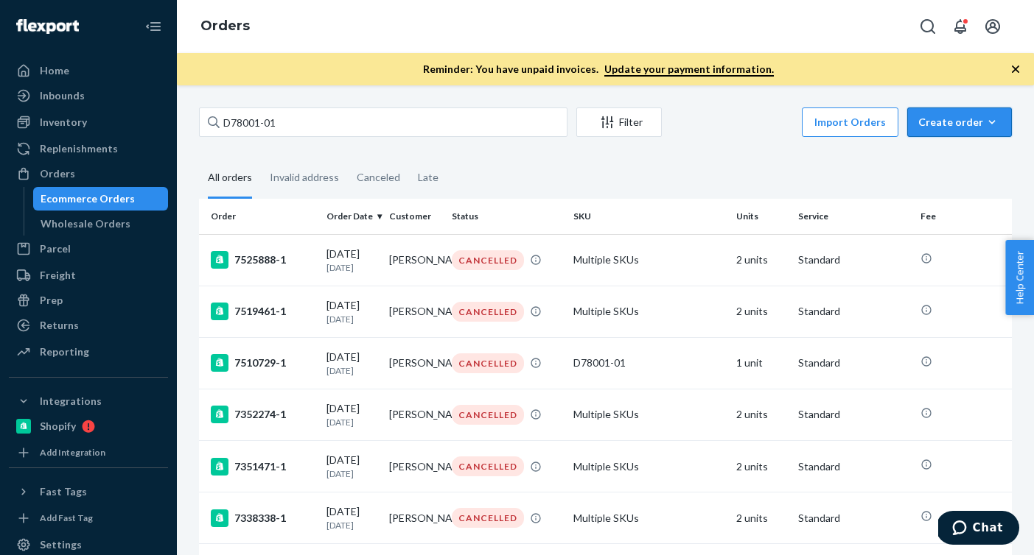
click at [993, 123] on icon "button" at bounding box center [991, 122] width 15 height 15
click at [968, 152] on span "Ecommerce order" at bounding box center [967, 157] width 91 height 10
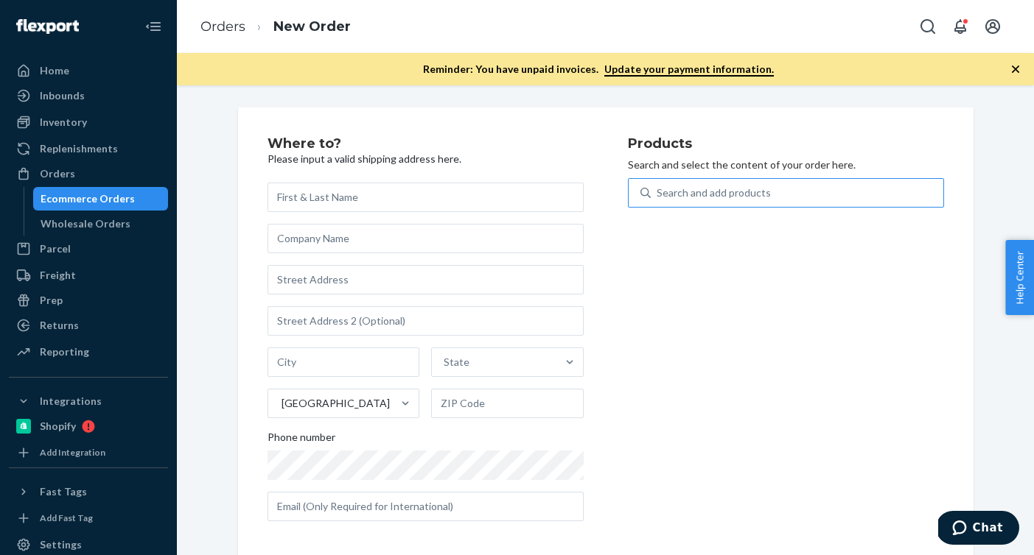
click at [839, 187] on div "Search and add products" at bounding box center [796, 193] width 292 height 27
click at [658, 187] on input "Search and add products" at bounding box center [656, 193] width 1 height 15
paste input "B86010-01"
type input "B86010-01"
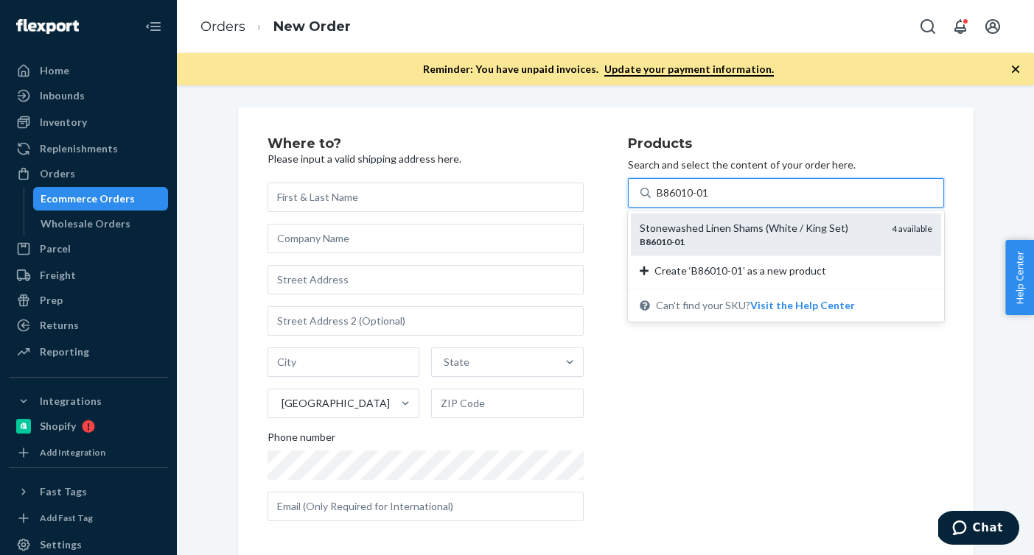
click at [702, 242] on div "B86010 - 01" at bounding box center [759, 242] width 240 height 13
click at [702, 200] on input "B86010-01" at bounding box center [683, 193] width 54 height 15
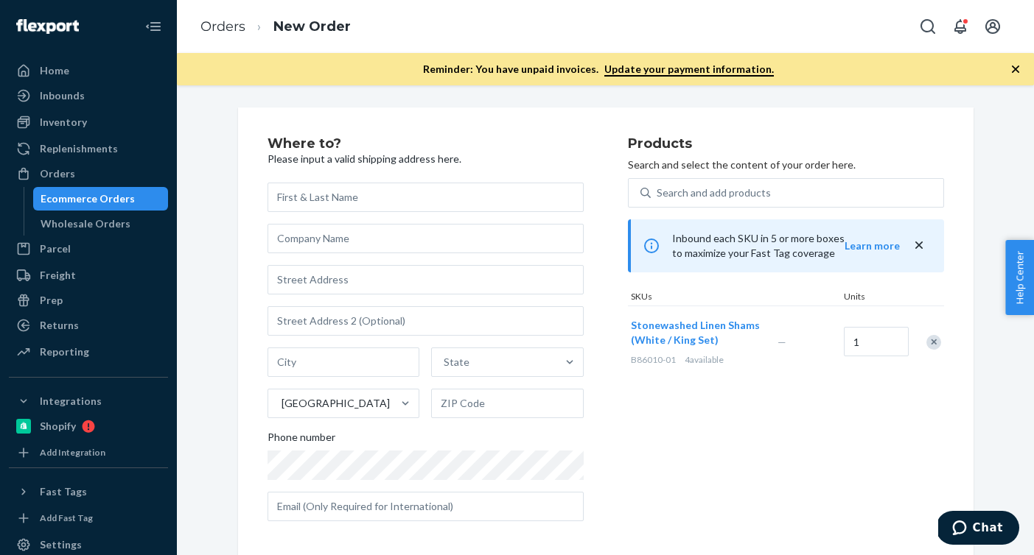
scroll to position [7, 0]
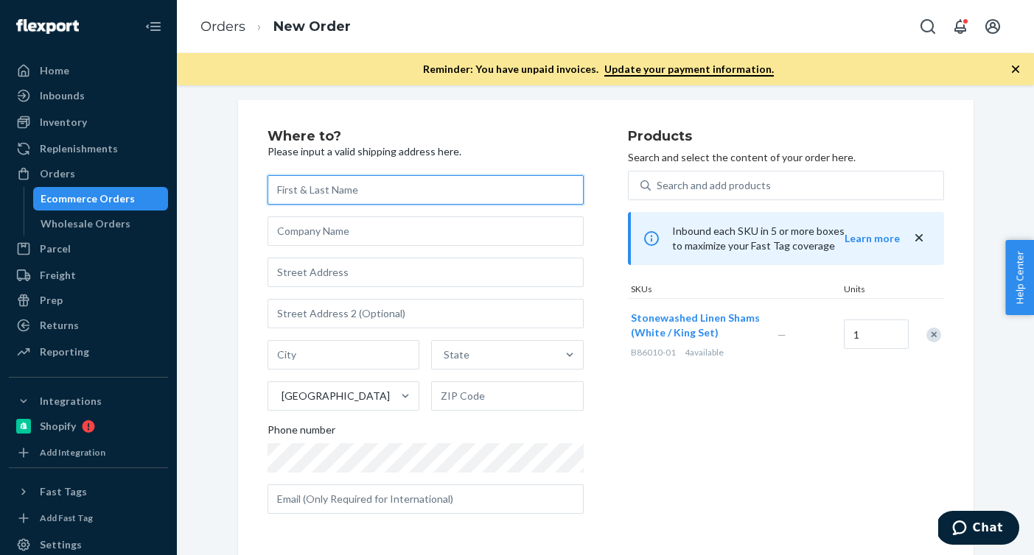
click at [549, 179] on input "text" at bounding box center [425, 189] width 316 height 29
paste input "[PERSON_NAME]"
type input "[PERSON_NAME]"
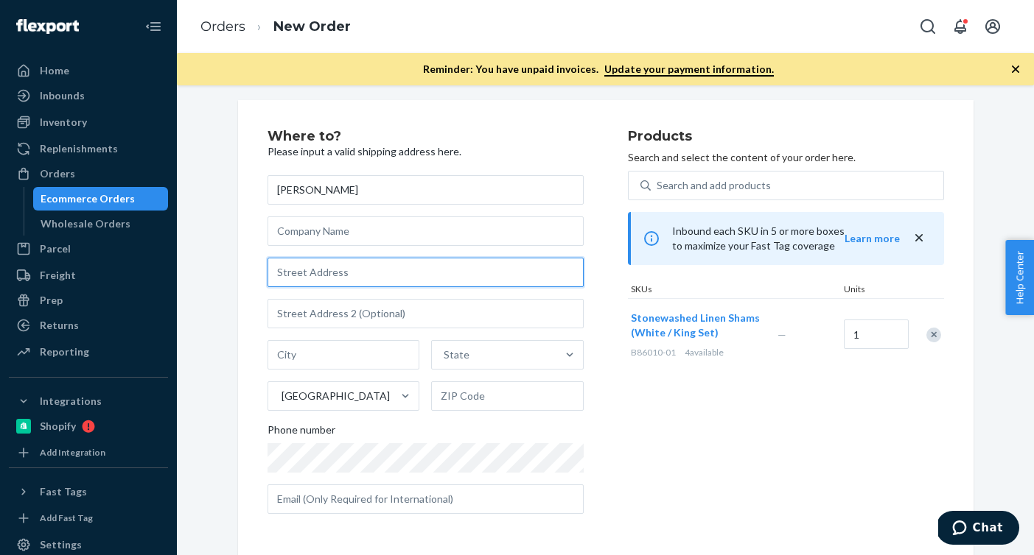
click at [426, 276] on input "text" at bounding box center [425, 272] width 316 height 29
paste input "[STREET_ADDRESS]"
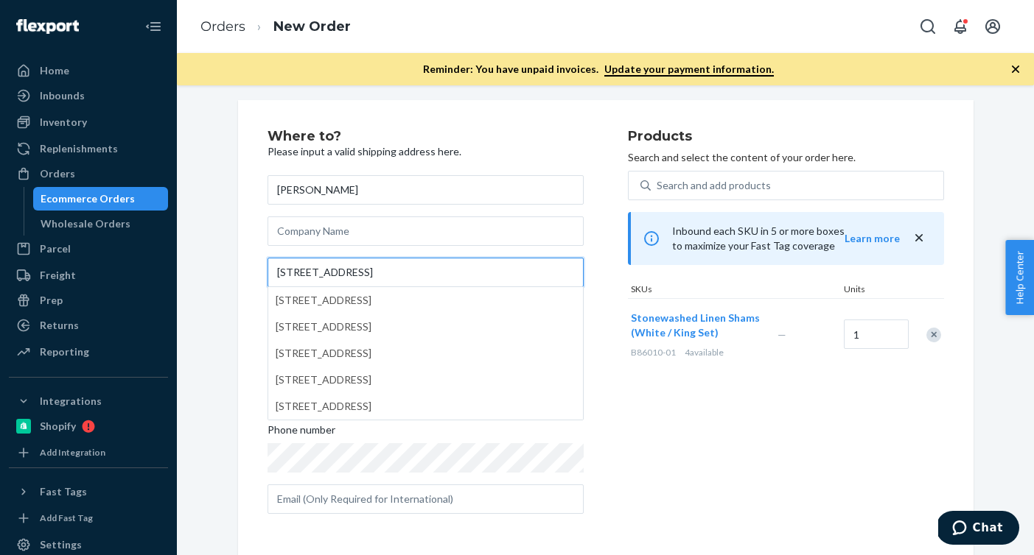
type input "[STREET_ADDRESS]"
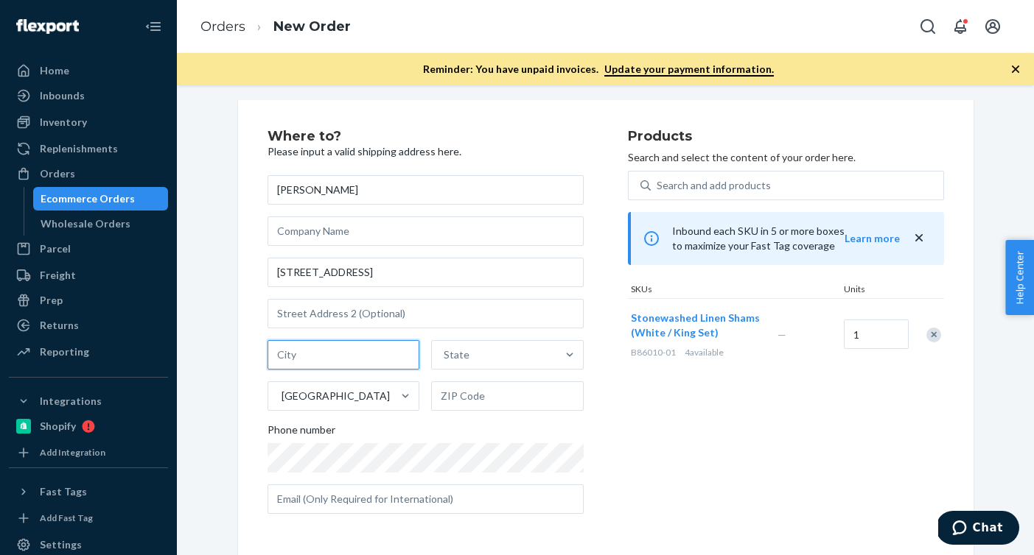
click at [351, 357] on input "text" at bounding box center [343, 354] width 152 height 29
paste input "Piedmont CA 94610"
click at [355, 359] on input "Piedmont CA 94610" at bounding box center [343, 354] width 152 height 29
type input "[GEOGRAPHIC_DATA]"
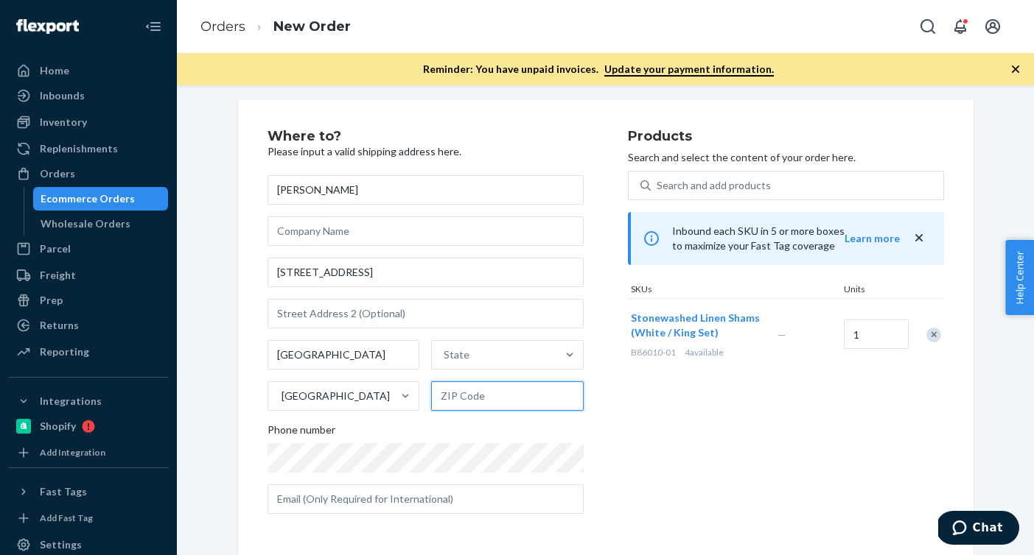
click at [497, 410] on input "text" at bounding box center [507, 396] width 152 height 29
paste input "94610"
type input "94610"
click at [329, 357] on input "[GEOGRAPHIC_DATA]" at bounding box center [343, 354] width 152 height 29
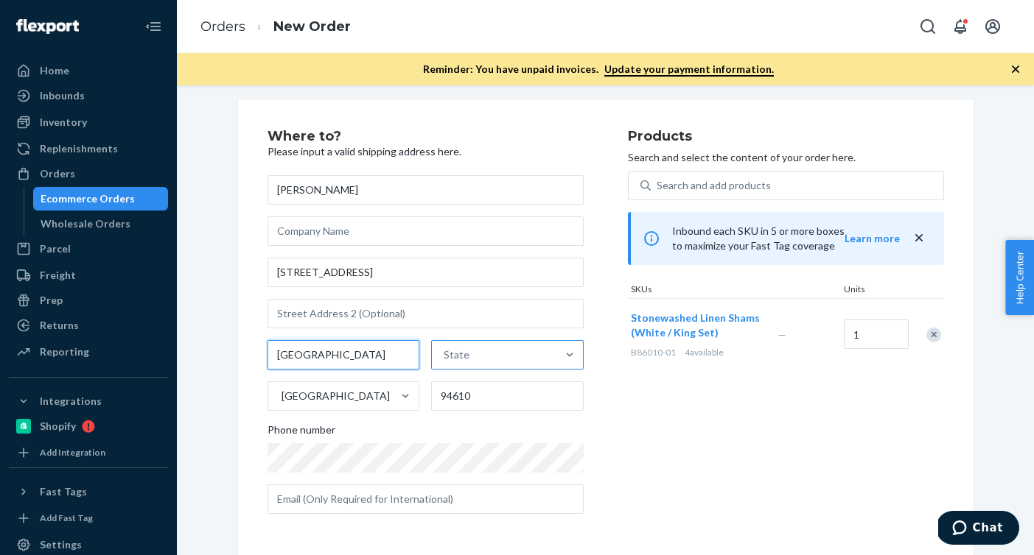
type input "[GEOGRAPHIC_DATA]"
click at [469, 361] on div "State" at bounding box center [494, 354] width 124 height 29
click at [445, 361] on input "State" at bounding box center [443, 355] width 1 height 15
paste input "CA"
type input "CA"
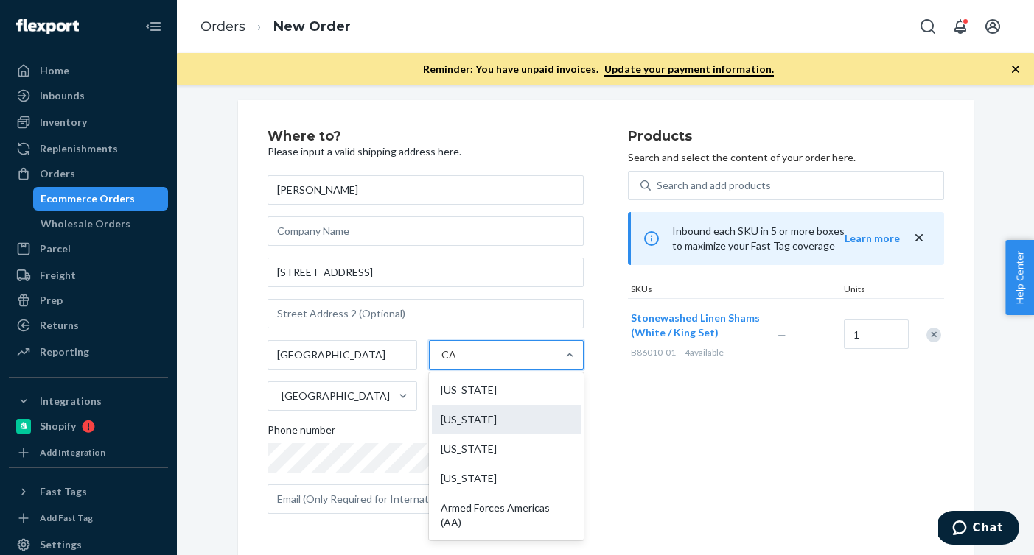
click at [469, 418] on div "[US_STATE]" at bounding box center [506, 419] width 149 height 29
click at [457, 362] on input "CA" at bounding box center [448, 355] width 15 height 15
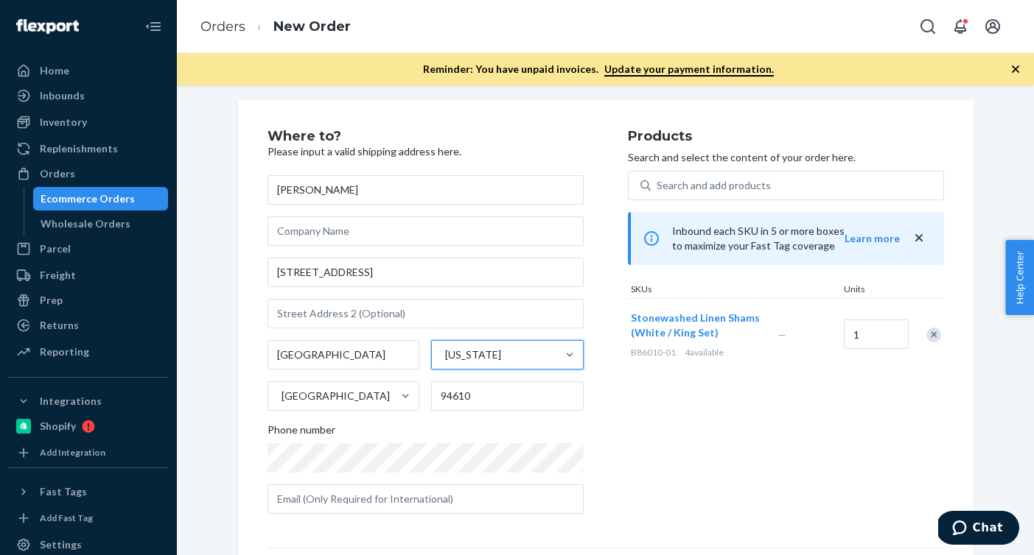
scroll to position [200, 0]
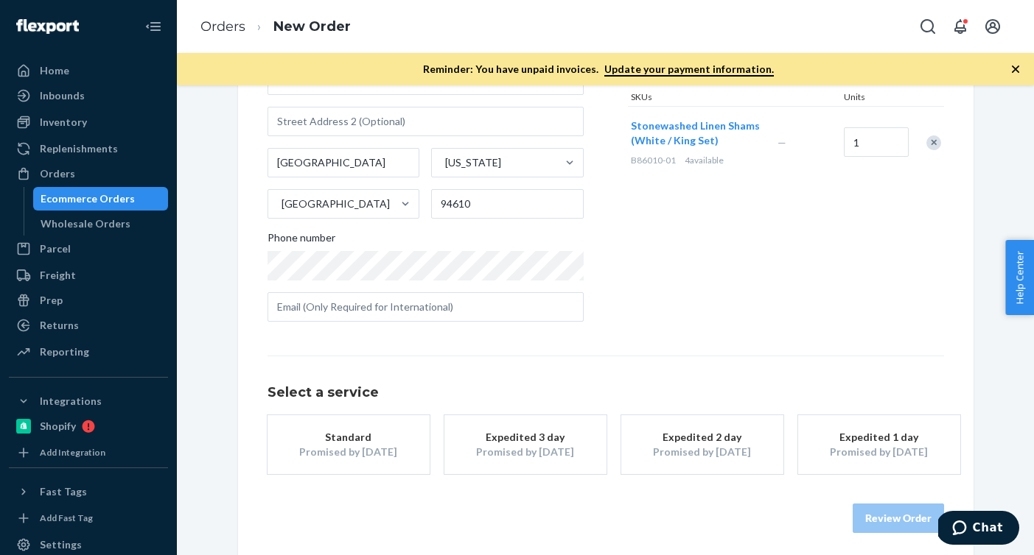
click at [348, 449] on div "Promised by [DATE]" at bounding box center [349, 452] width 118 height 15
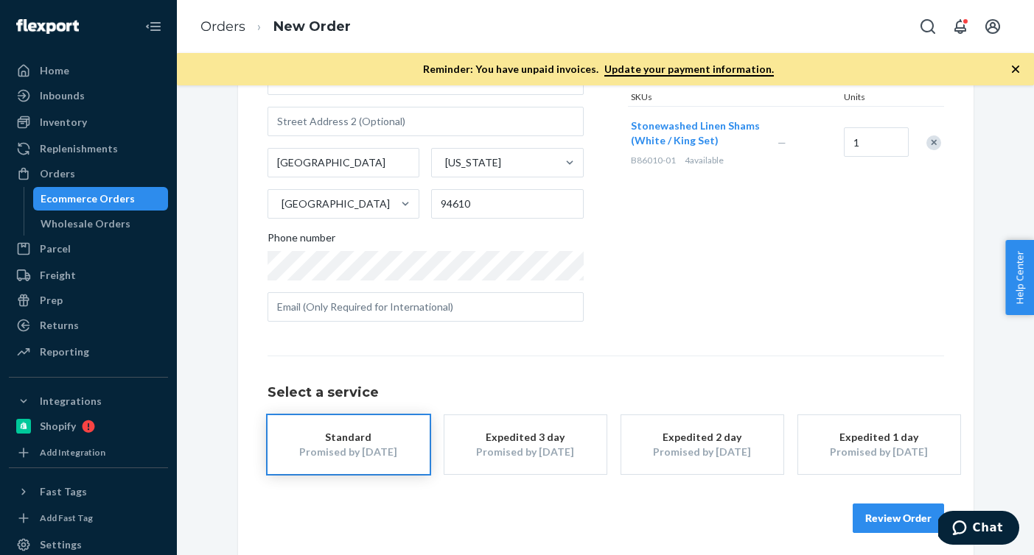
scroll to position [0, 0]
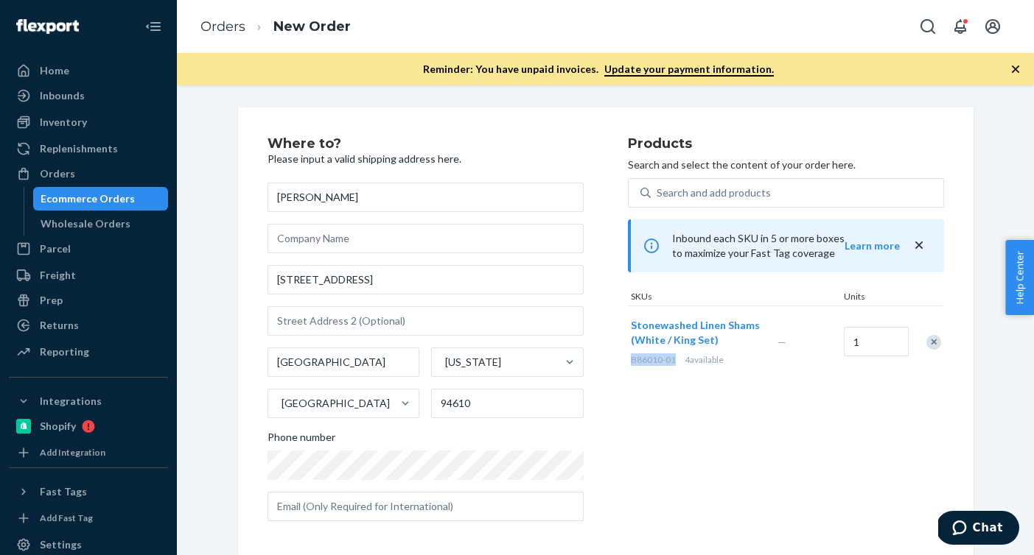
drag, startPoint x: 678, startPoint y: 359, endPoint x: 629, endPoint y: 362, distance: 49.4
click at [629, 362] on div "Stonewashed Linen Shams (White / King Set) B86010-01 4 available" at bounding box center [701, 341] width 147 height 71
copy span "B86010-01"
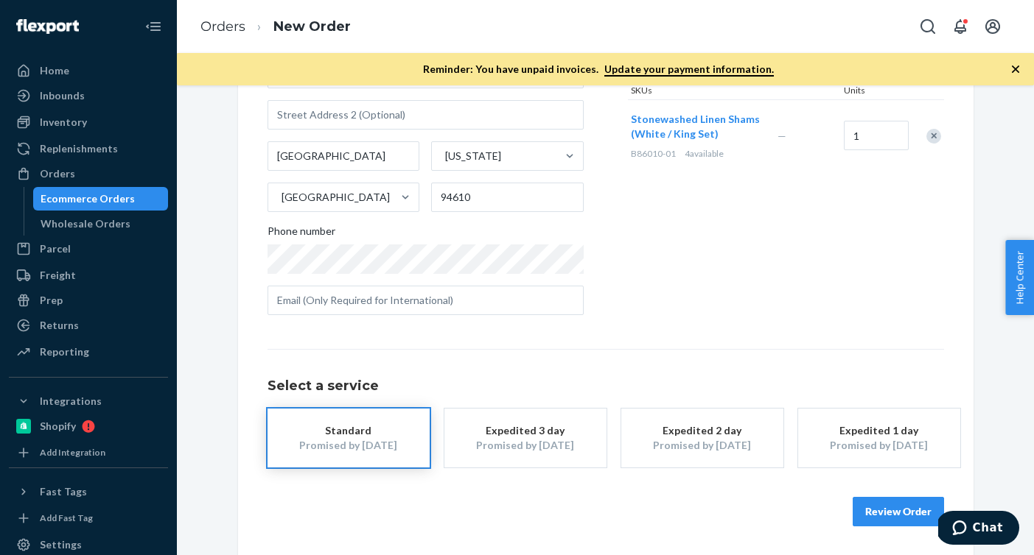
click at [877, 517] on button "Review Order" at bounding box center [897, 511] width 91 height 29
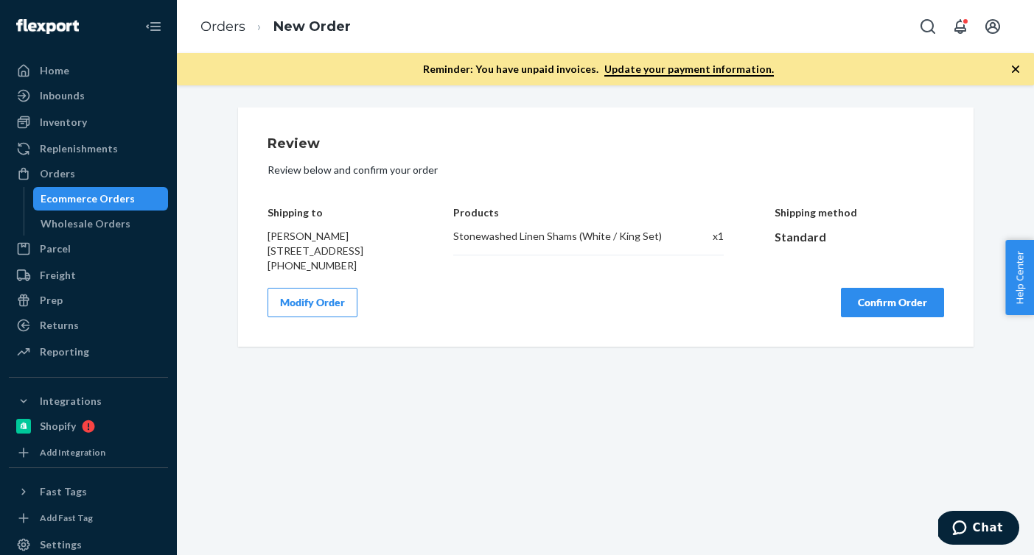
scroll to position [0, 0]
click at [904, 318] on button "Confirm Order" at bounding box center [892, 302] width 103 height 29
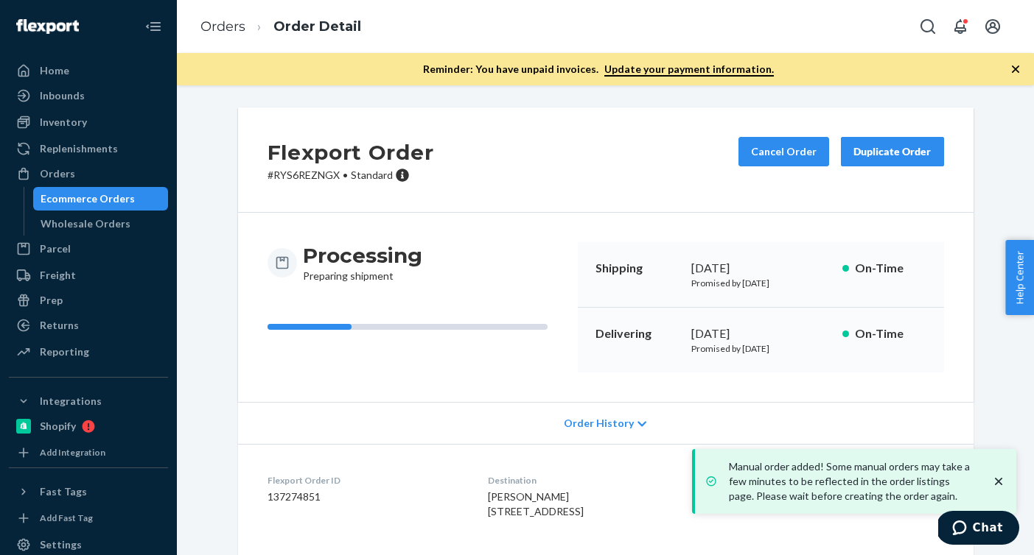
scroll to position [154, 0]
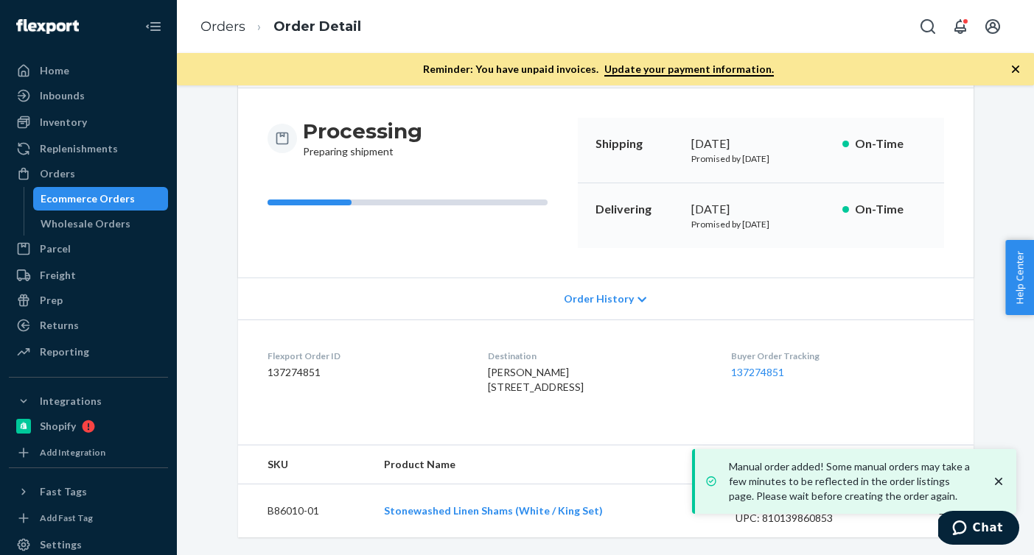
click at [304, 365] on dd "137274851" at bounding box center [365, 372] width 197 height 15
copy dd "137274851"
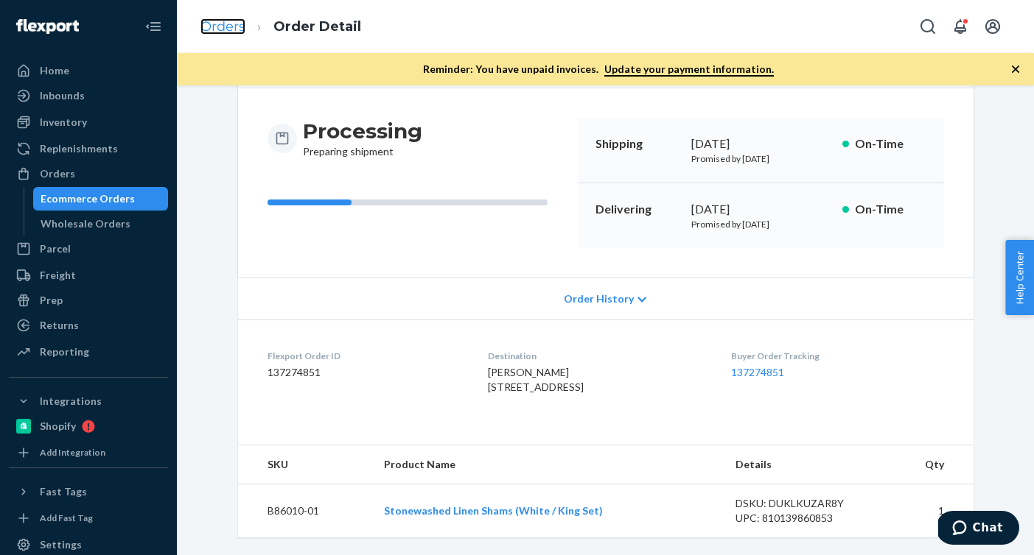
click at [230, 28] on link "Orders" at bounding box center [222, 26] width 45 height 16
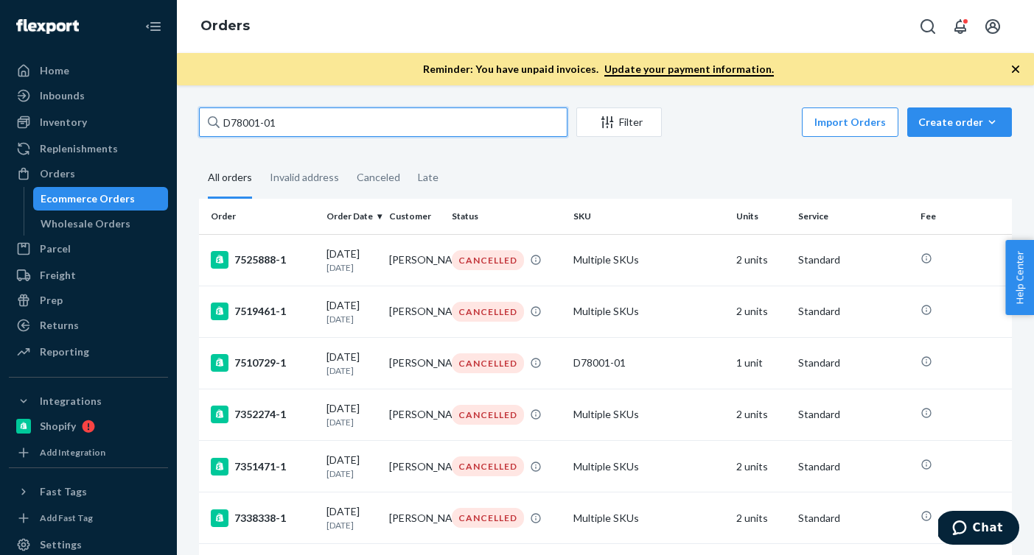
click at [385, 133] on input "D78001-01" at bounding box center [383, 122] width 368 height 29
drag, startPoint x: 385, startPoint y: 133, endPoint x: 60, endPoint y: 107, distance: 326.0
click at [60, 107] on div "Home Inbounds Shipping Plans Problems Inventory Products Branded Packaging Repl…" at bounding box center [517, 277] width 1034 height 555
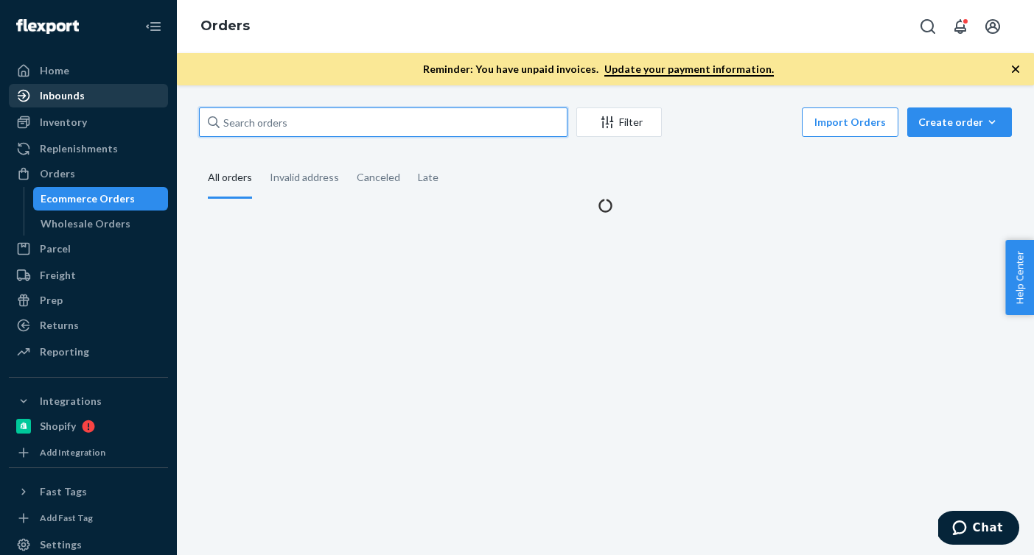
paste input "137274535"
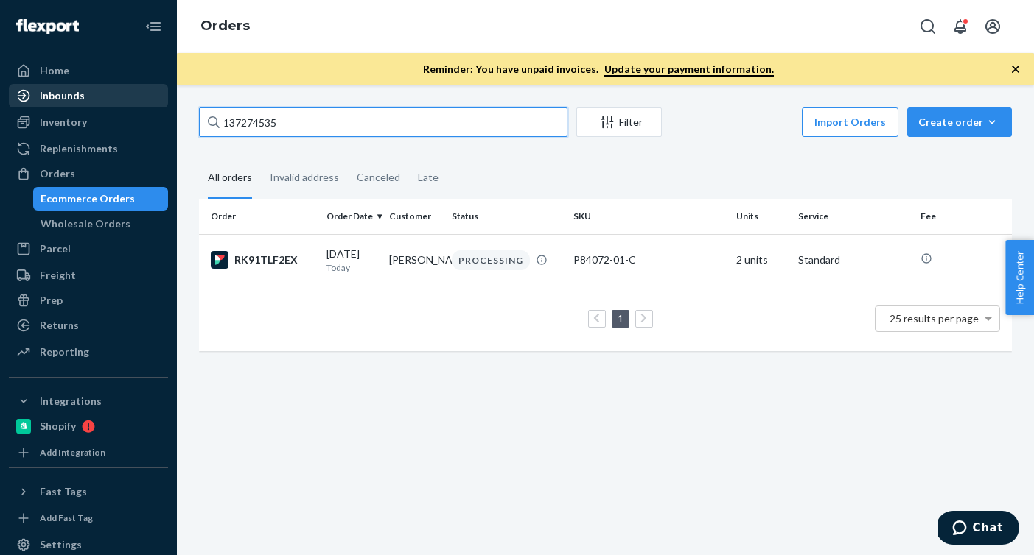
type input "137274535"
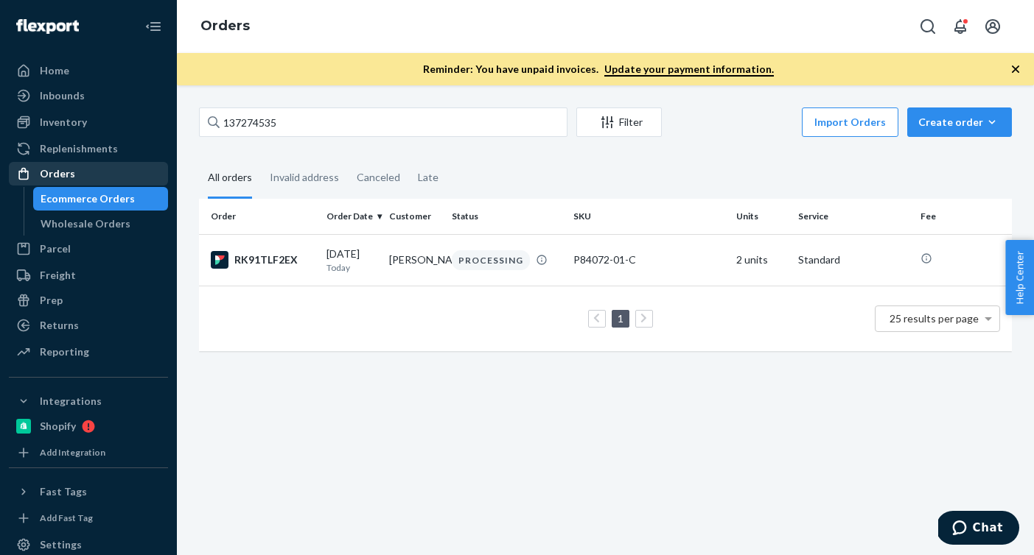
click at [98, 185] on link "Orders" at bounding box center [88, 174] width 159 height 24
click at [105, 183] on div "Orders" at bounding box center [88, 174] width 156 height 21
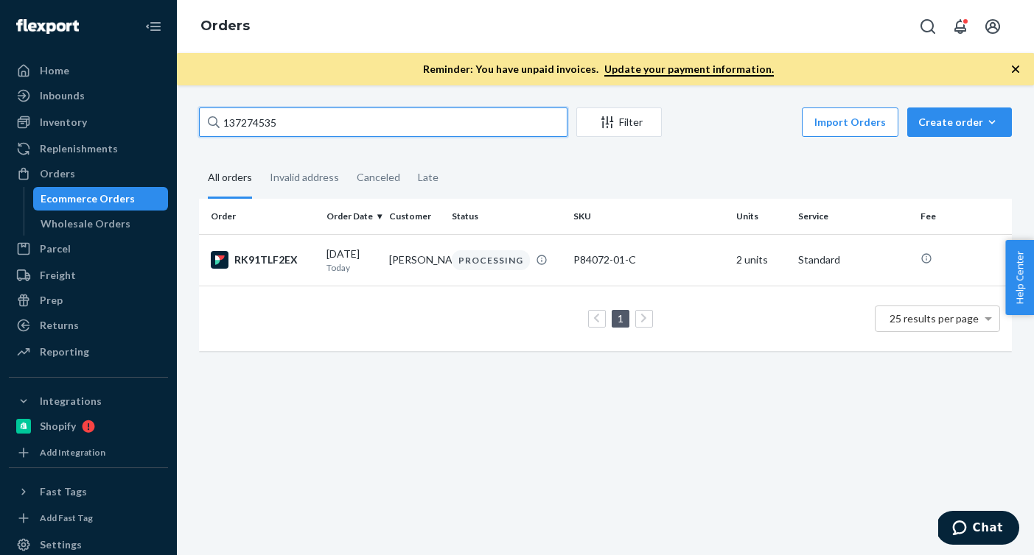
click at [301, 124] on input "137274535" at bounding box center [383, 122] width 368 height 29
click at [362, 256] on div "[DATE] [DATE]" at bounding box center [351, 260] width 51 height 27
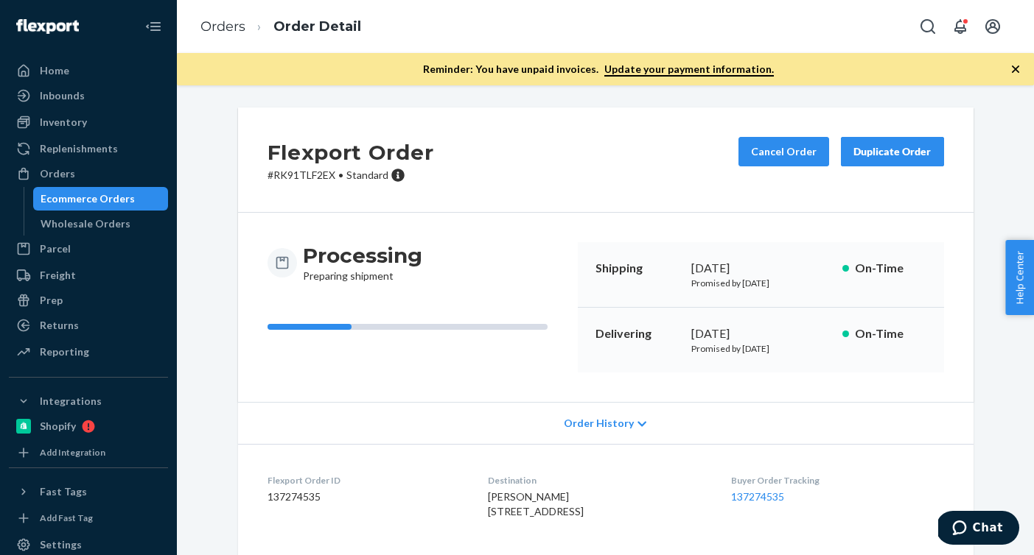
scroll to position [437, 0]
